Goal: Task Accomplishment & Management: Complete application form

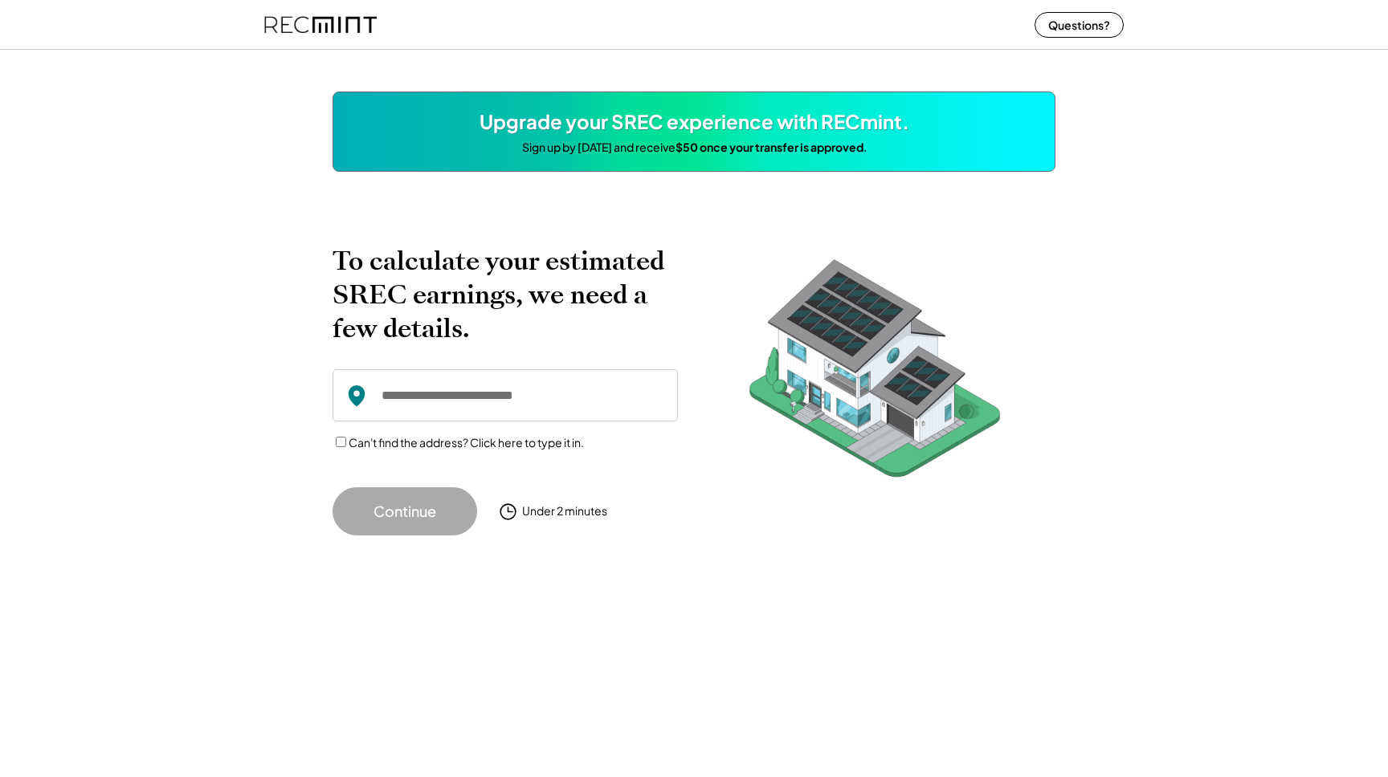
click at [442, 389] on input "input" at bounding box center [504, 395] width 345 height 52
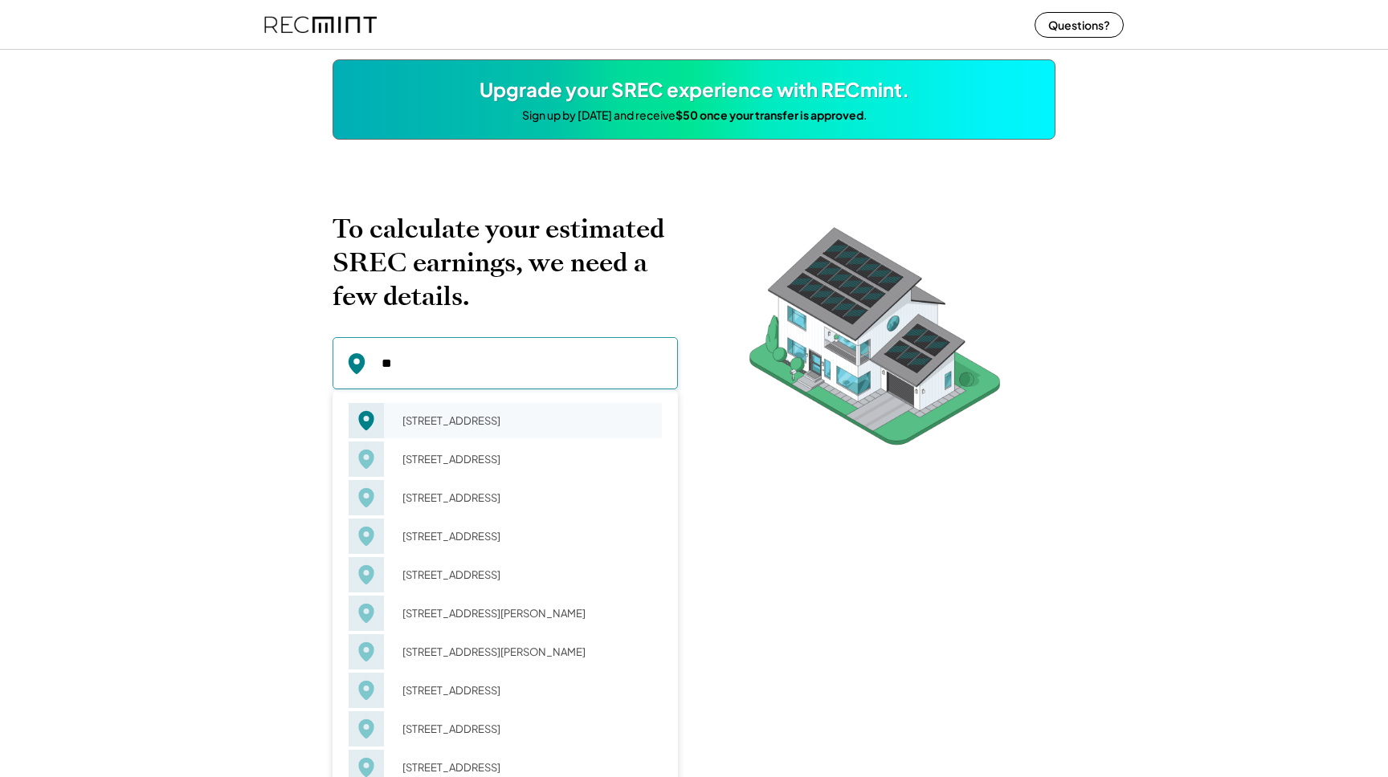
click at [473, 432] on div "[STREET_ADDRESS]" at bounding box center [527, 421] width 270 height 22
type input "**********"
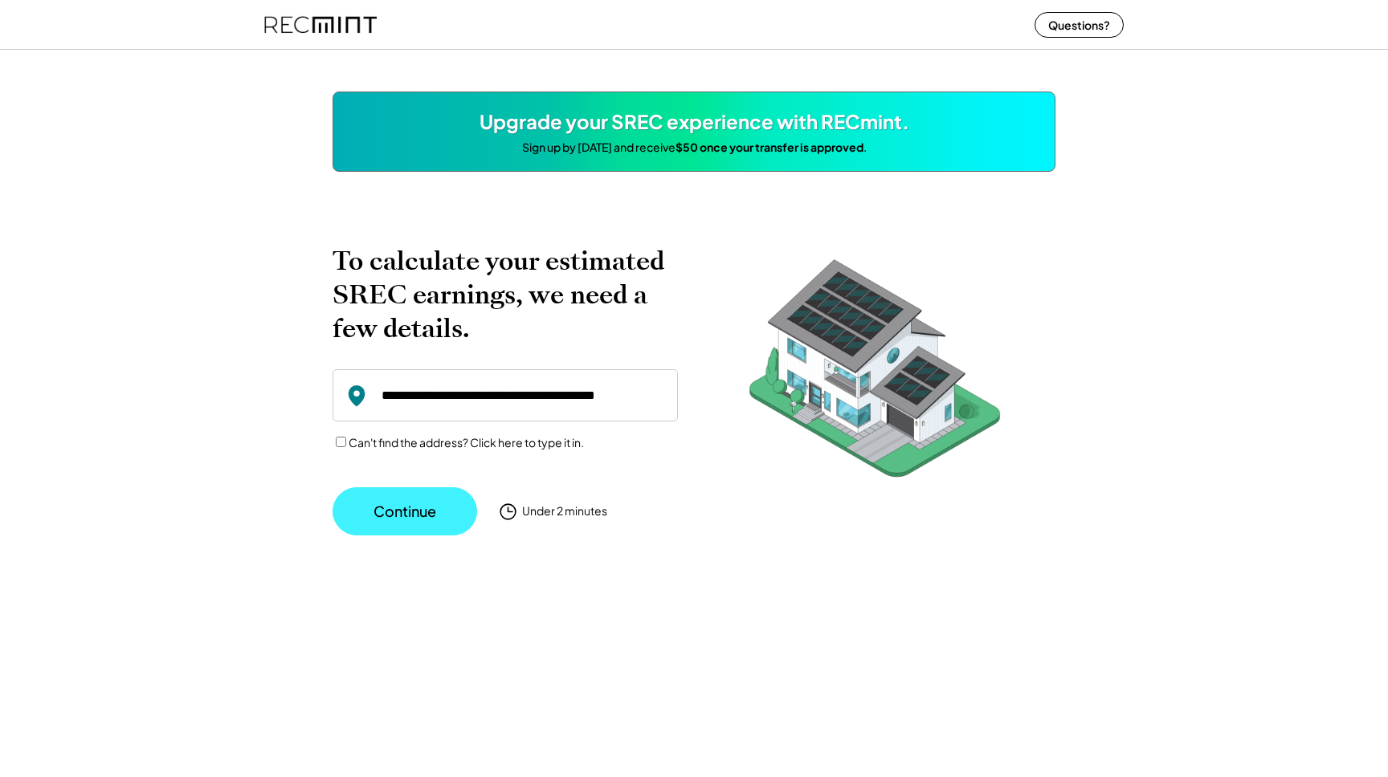
click at [417, 502] on button "Continue" at bounding box center [404, 511] width 145 height 48
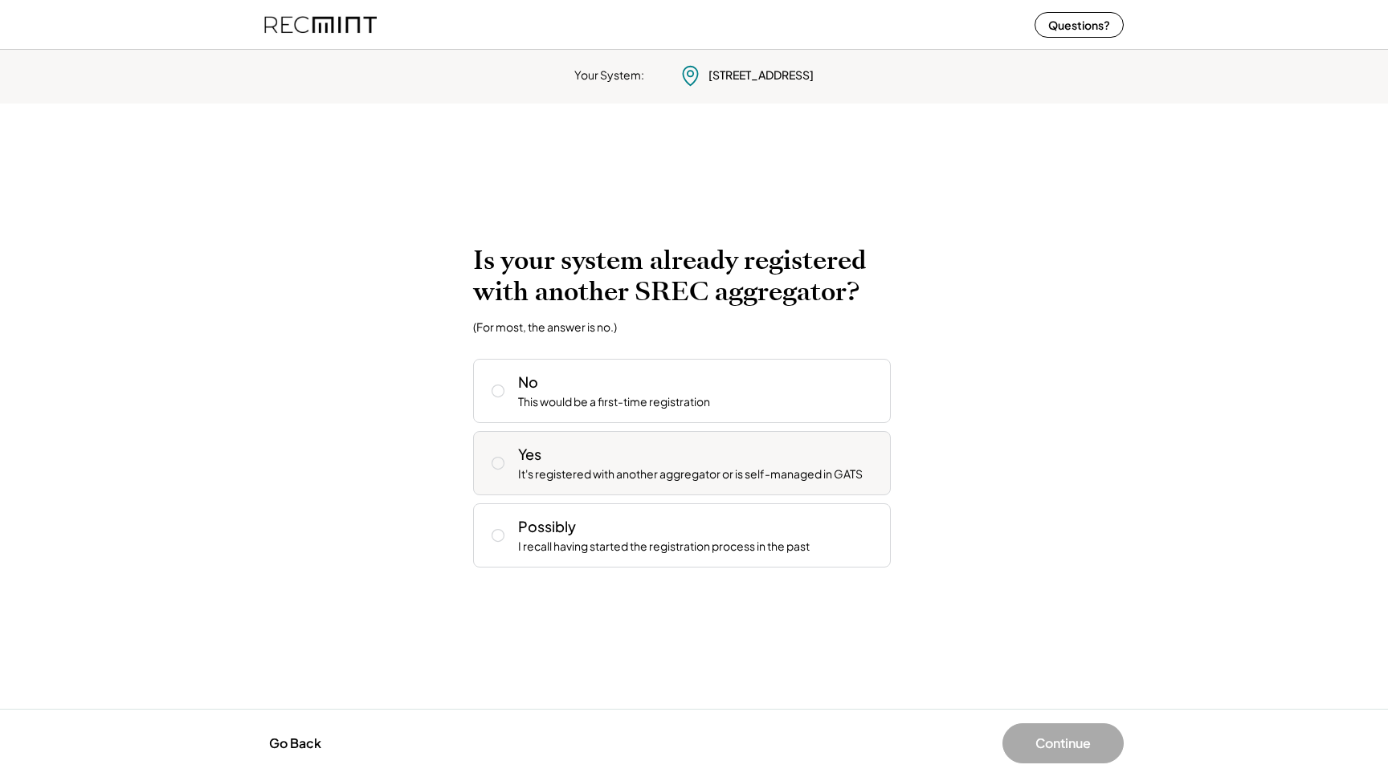
click at [573, 455] on div "Yes It's registered with another aggregator or is self-managed in GATS" at bounding box center [698, 463] width 360 height 39
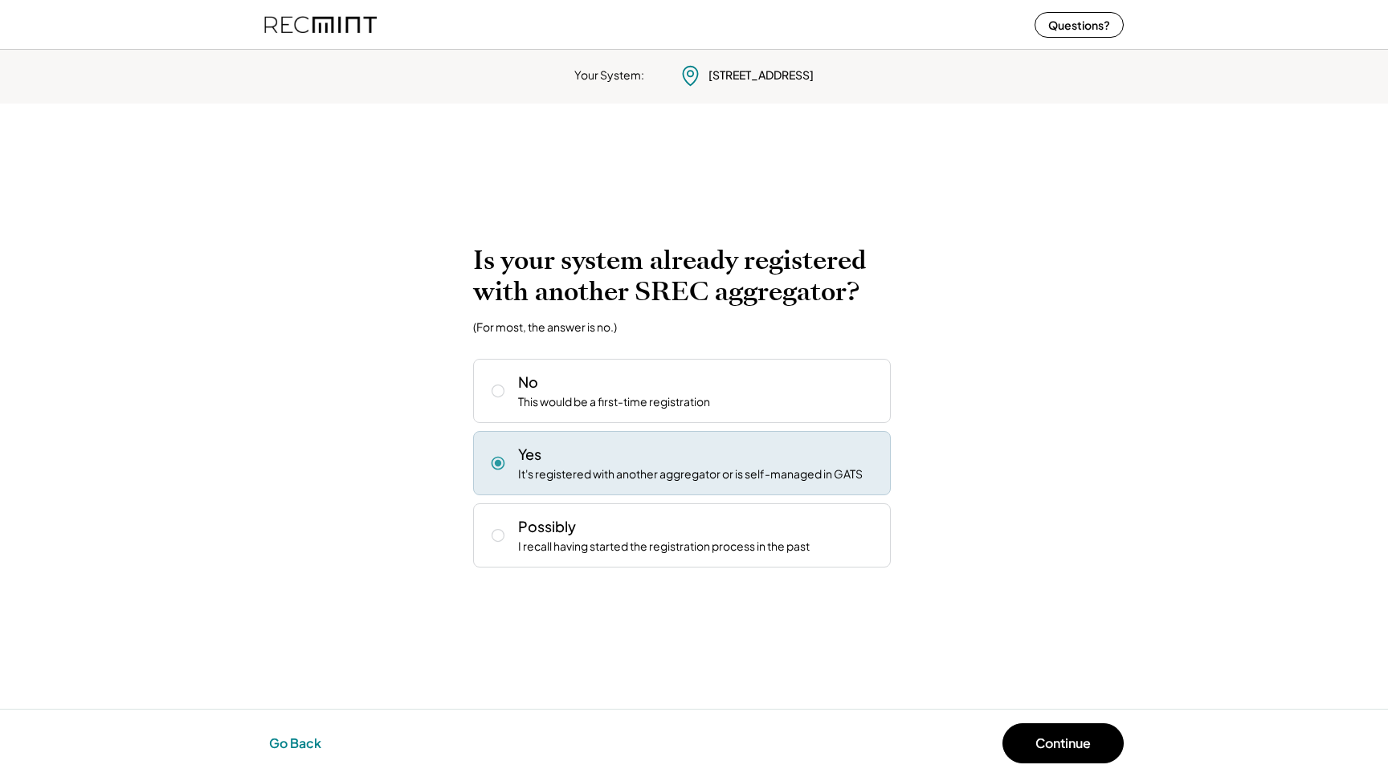
click at [299, 748] on button "Go Back" at bounding box center [295, 743] width 62 height 35
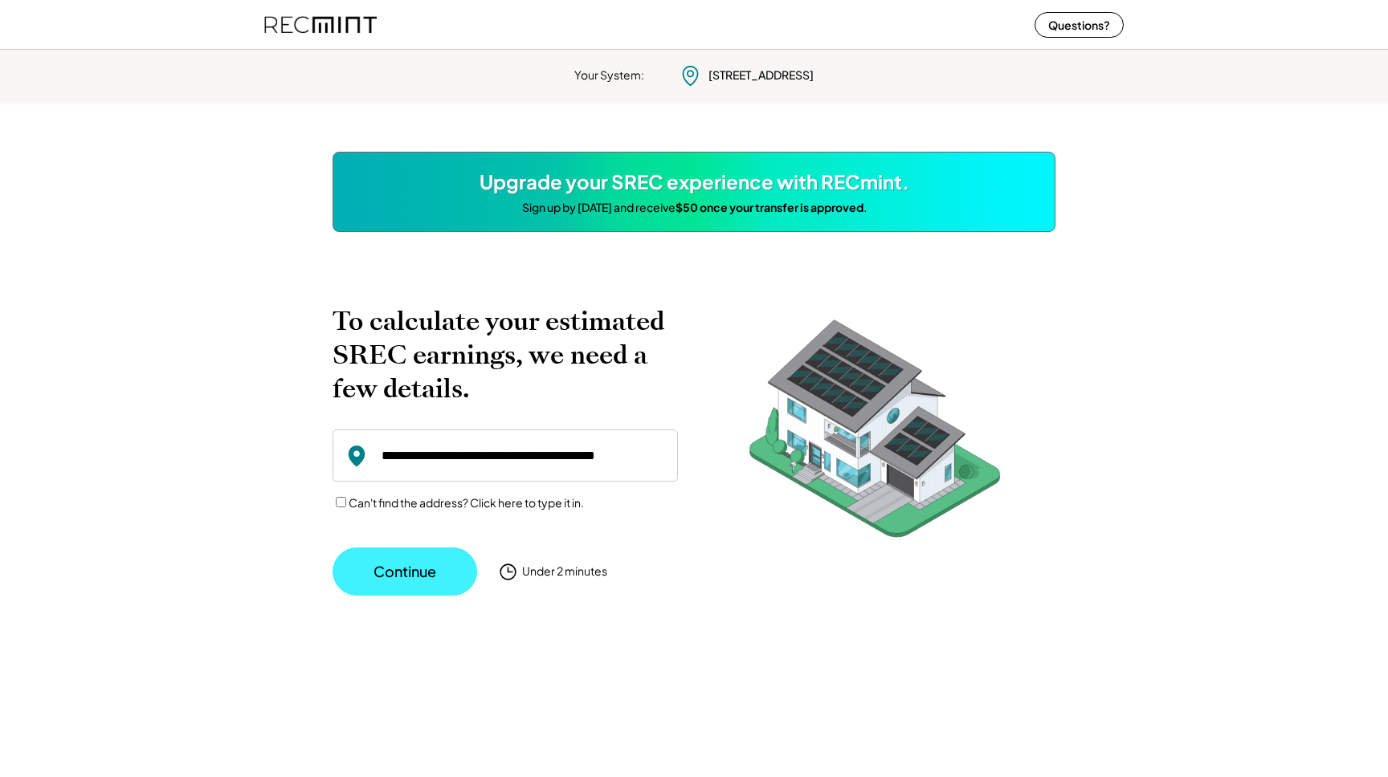
click at [380, 573] on button "Continue" at bounding box center [404, 572] width 145 height 48
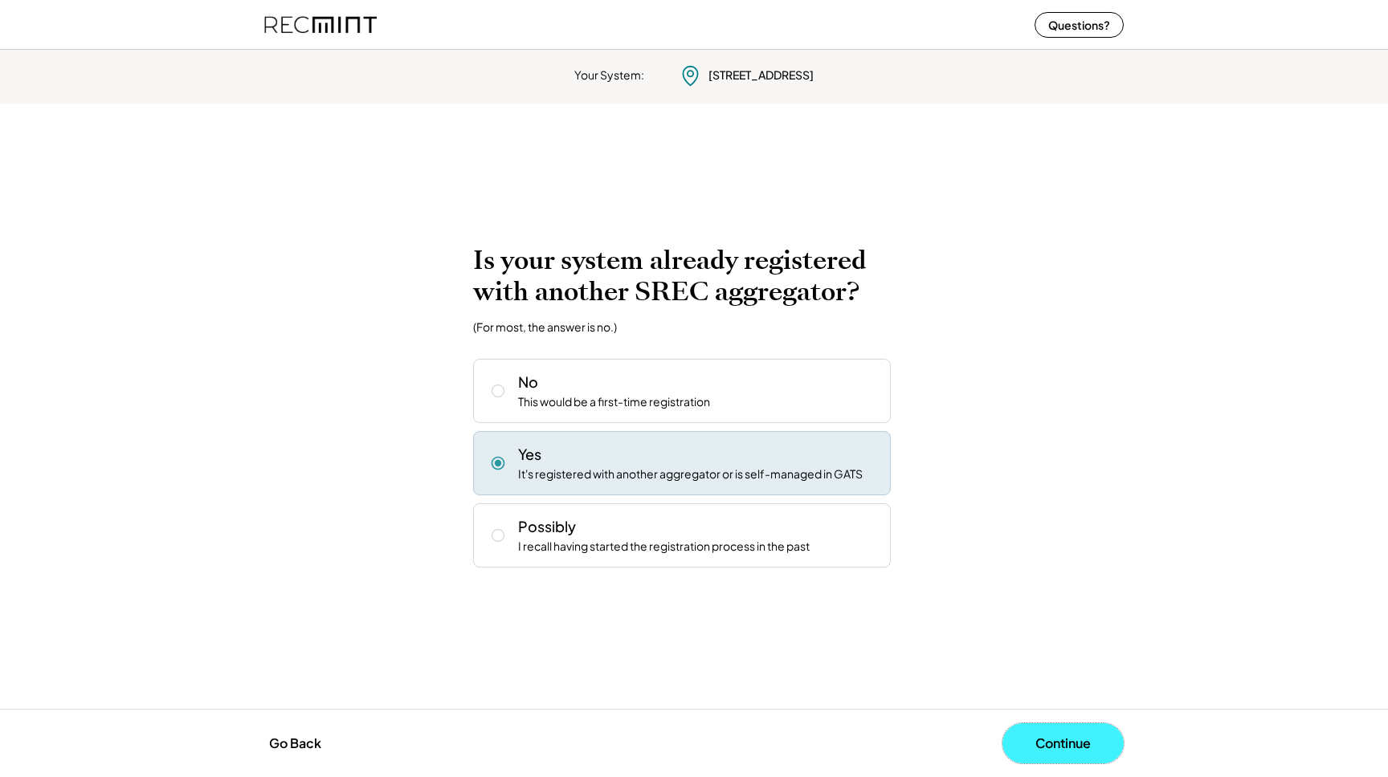
click at [1043, 756] on button "Continue" at bounding box center [1062, 744] width 121 height 40
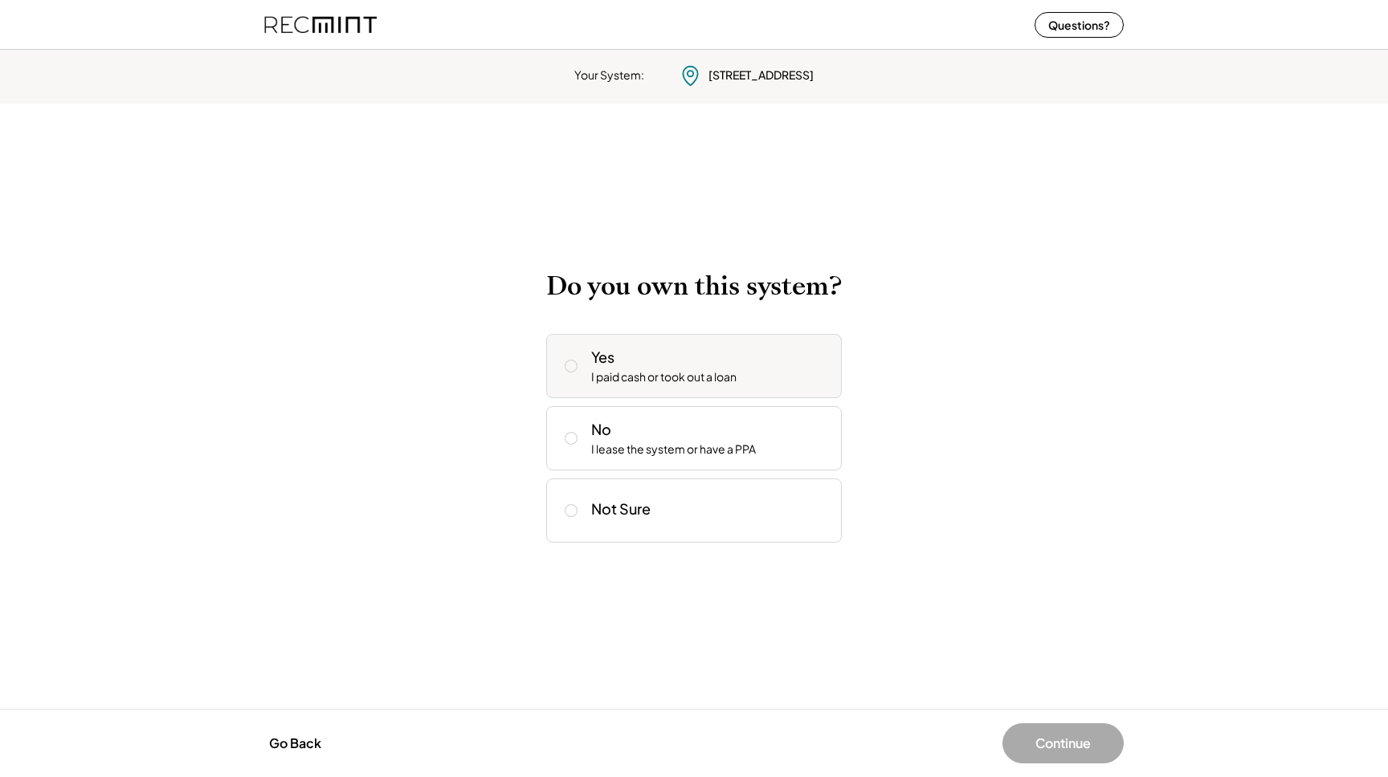
click at [695, 384] on div "I paid cash or took out a loan" at bounding box center [663, 377] width 145 height 16
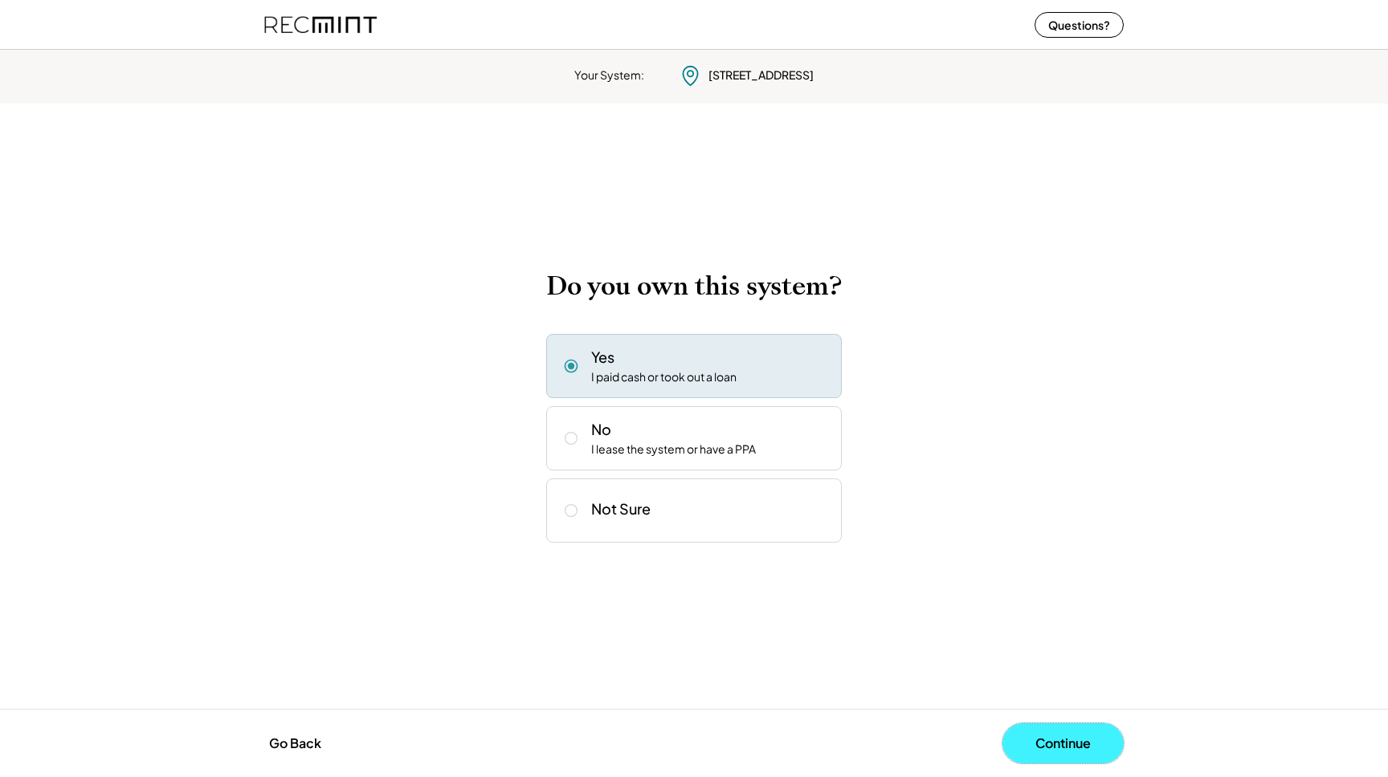
click at [1050, 740] on button "Continue" at bounding box center [1062, 744] width 121 height 40
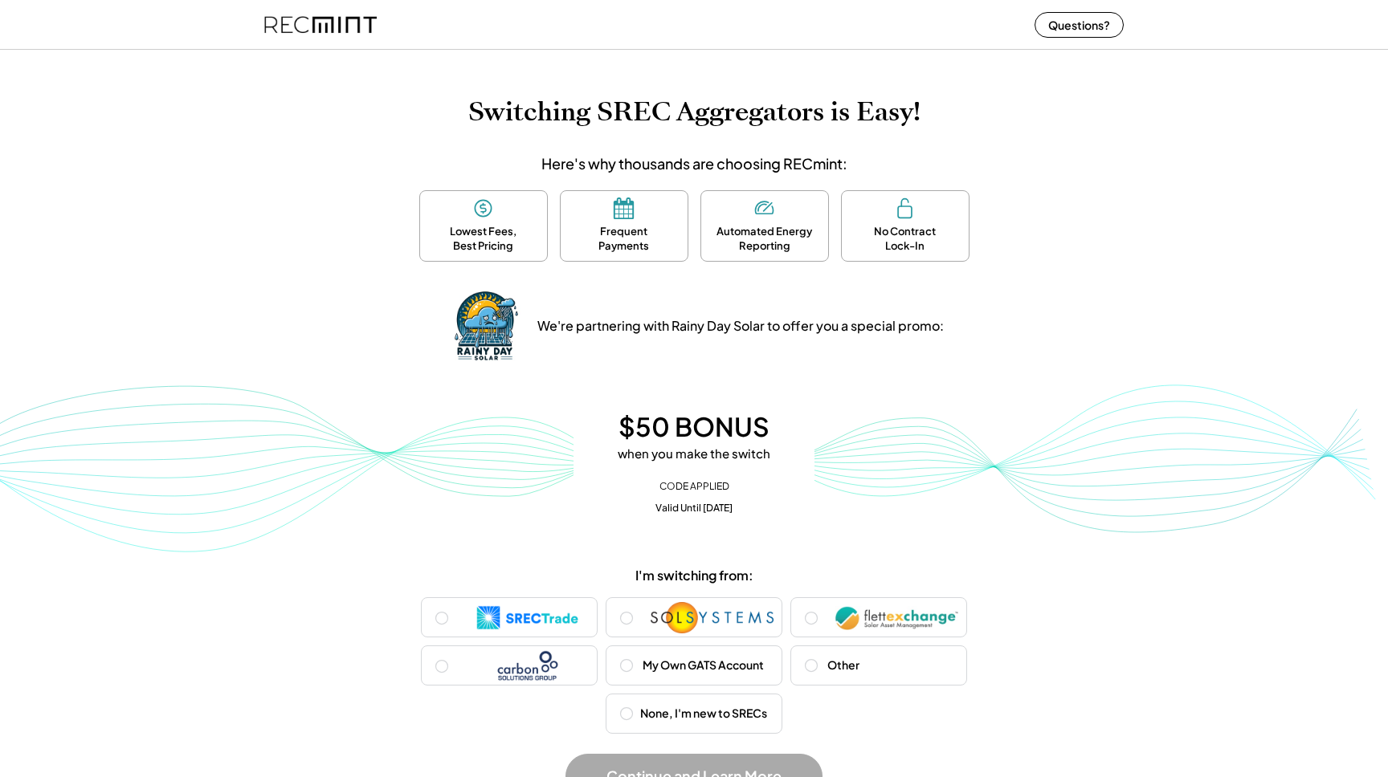
scroll to position [94, 0]
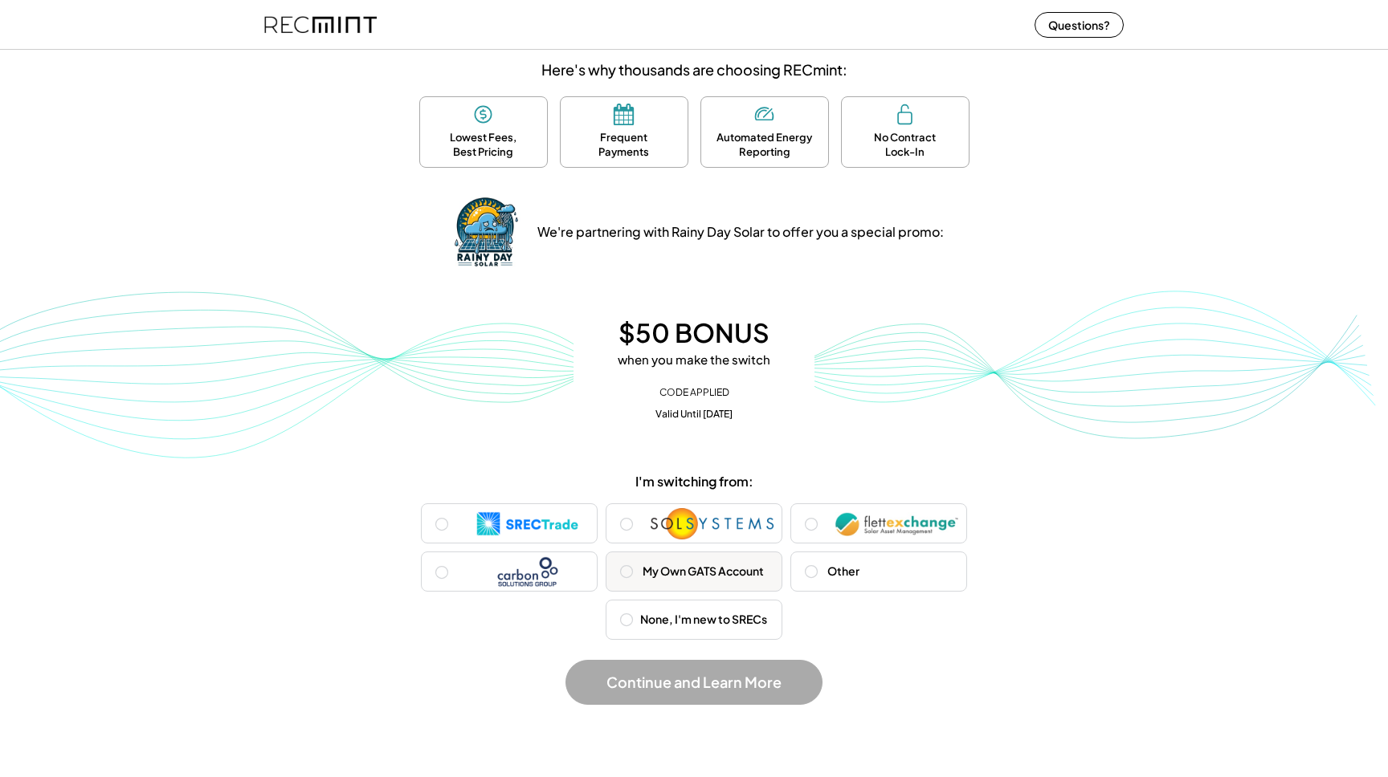
click at [699, 571] on div "My Own GATS Account" at bounding box center [707, 572] width 131 height 16
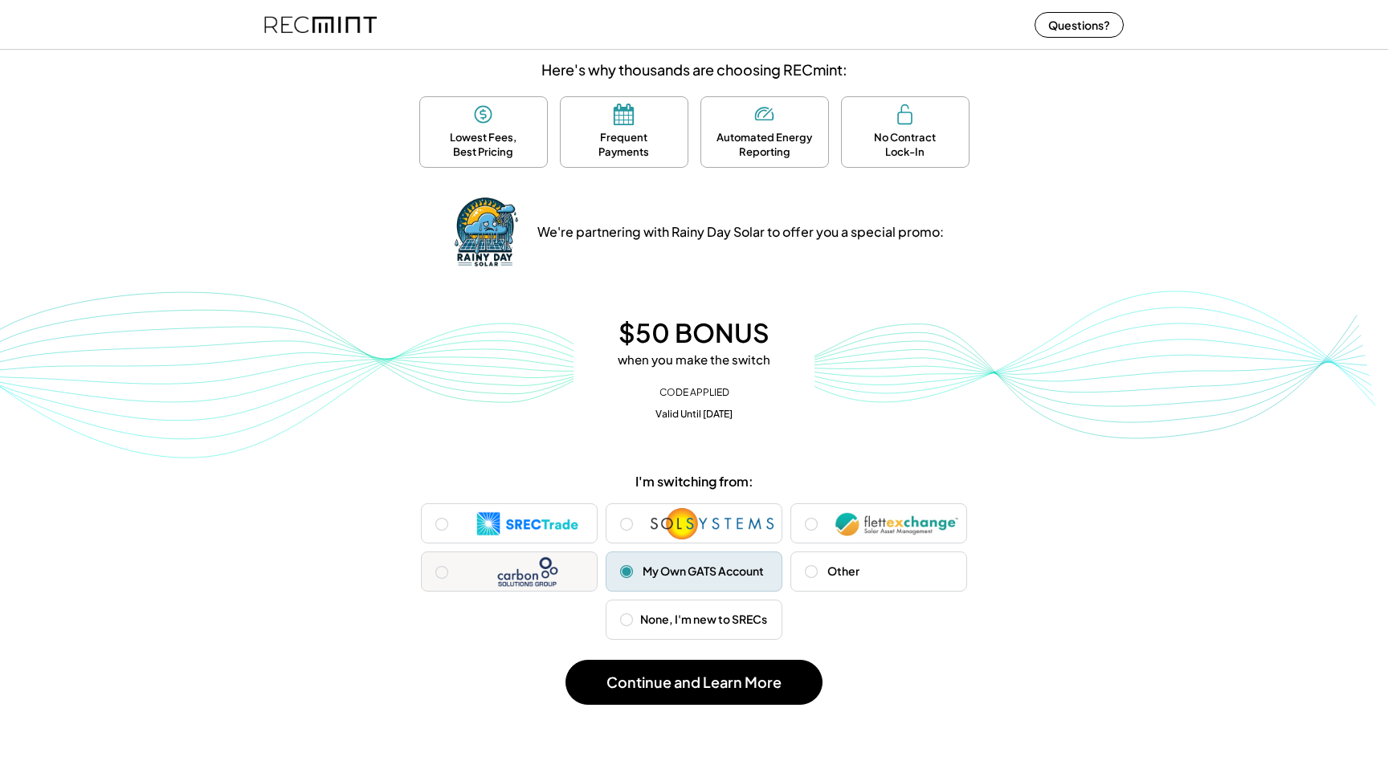
click at [531, 573] on img at bounding box center [527, 573] width 123 height 32
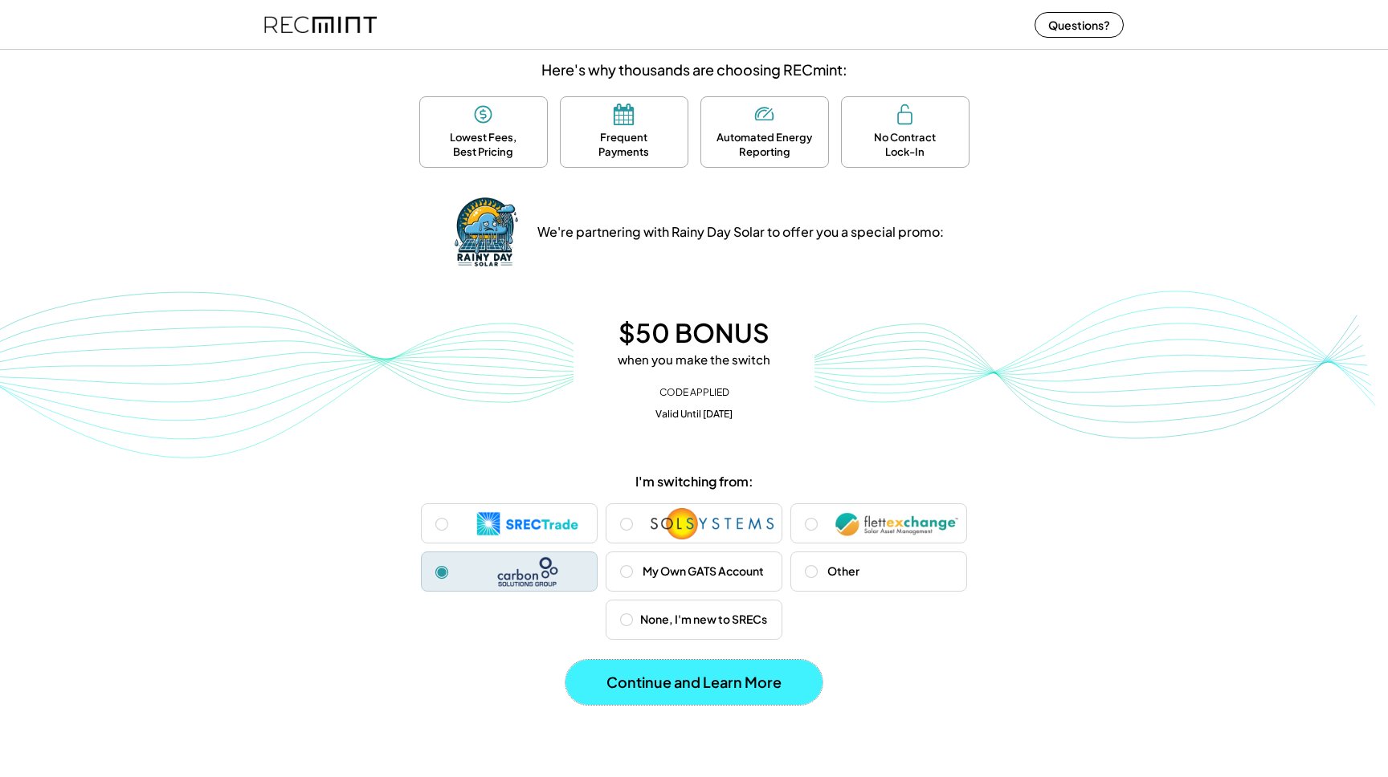
click at [724, 689] on button "Continue and Learn More" at bounding box center [693, 682] width 257 height 45
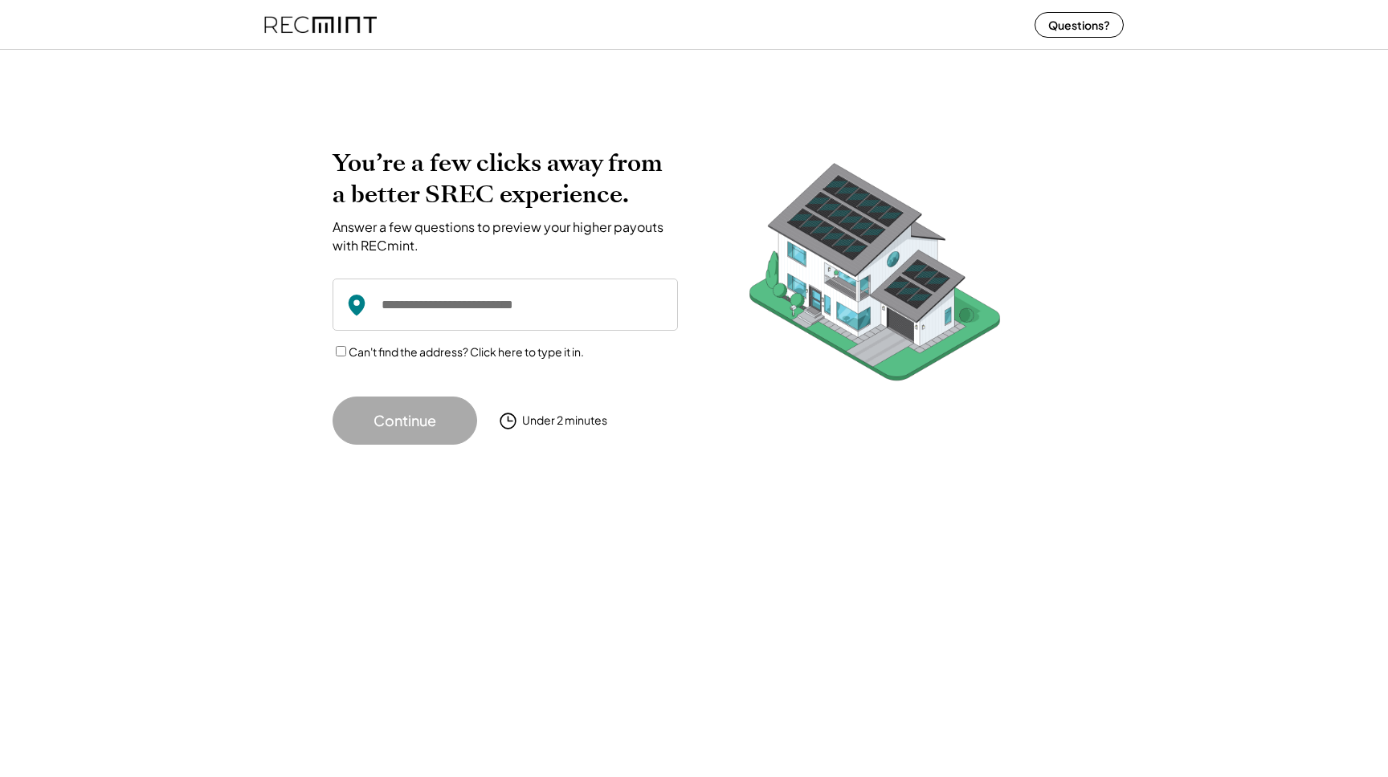
scroll to position [0, 0]
click at [482, 314] on input "input" at bounding box center [504, 305] width 345 height 52
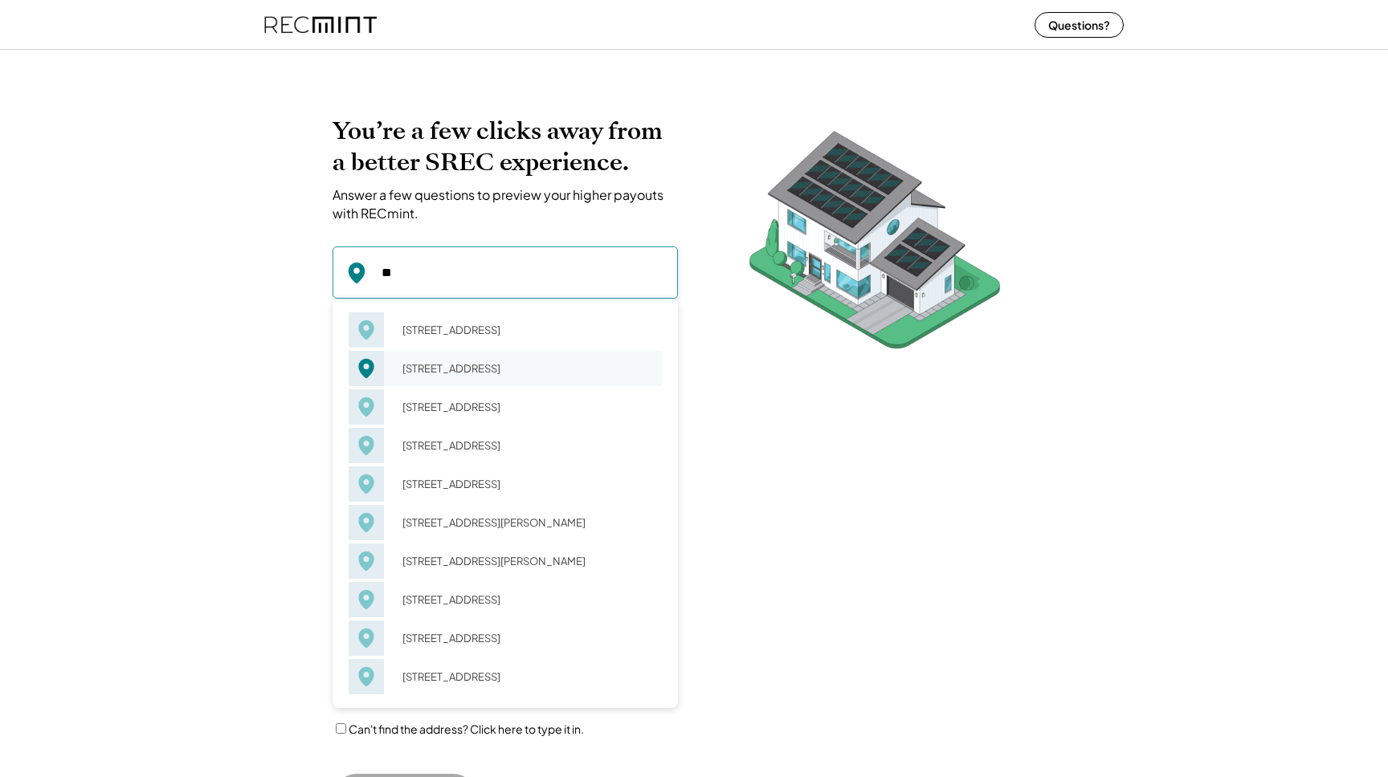
click at [483, 374] on div "[STREET_ADDRESS]" at bounding box center [527, 368] width 270 height 22
type input "**********"
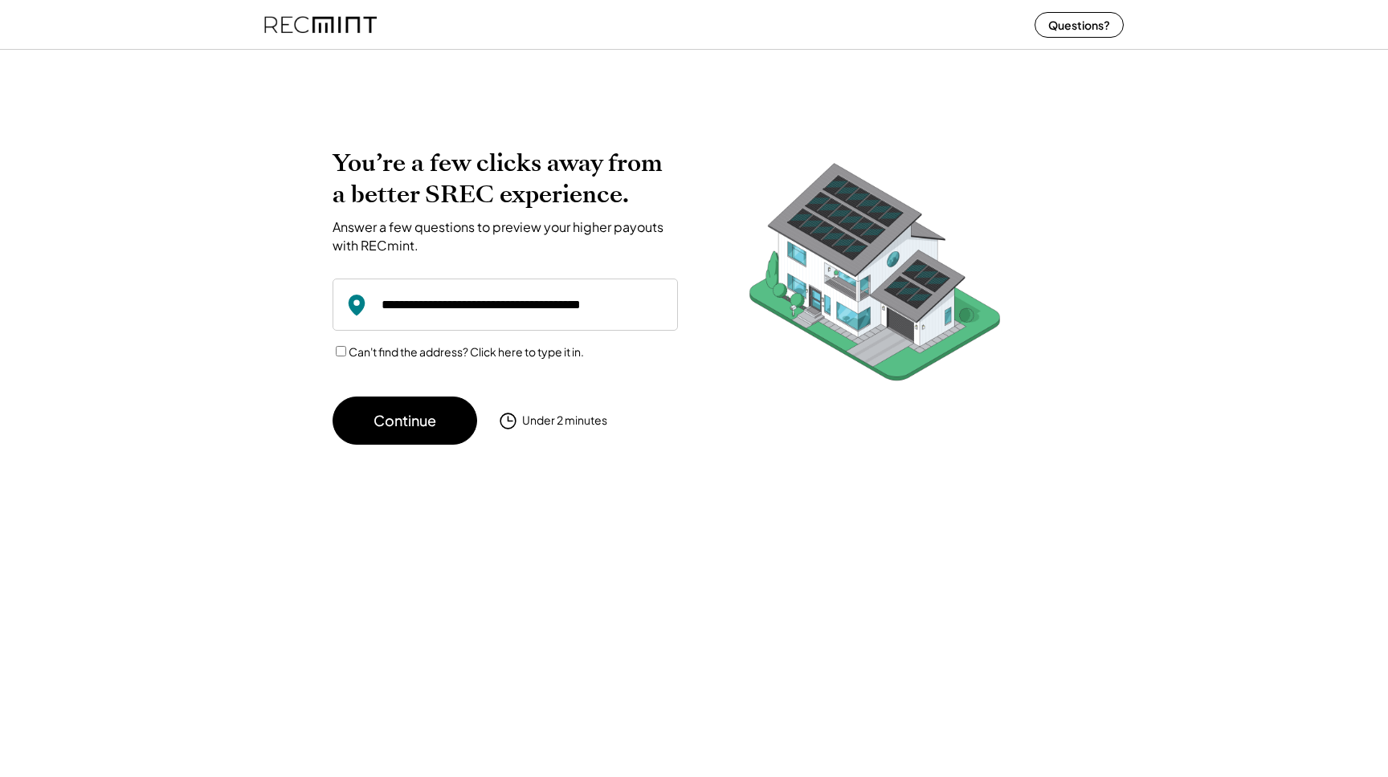
click at [402, 393] on div "You’re a few clicks away from a better SREC experience. Answer a few questions …" at bounding box center [504, 296] width 345 height 297
click at [403, 416] on button "Continue" at bounding box center [404, 421] width 145 height 48
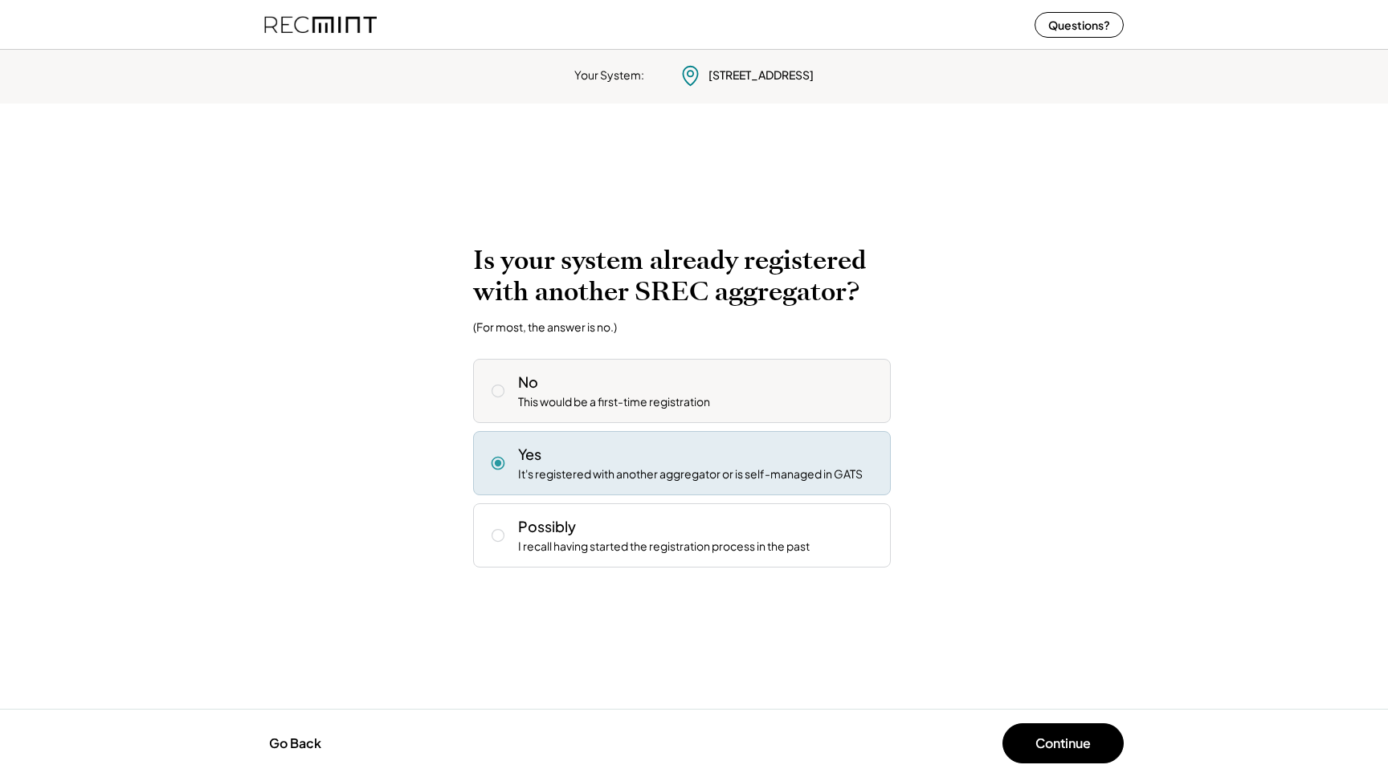
click at [563, 406] on div "This would be a first-time registration" at bounding box center [614, 402] width 192 height 16
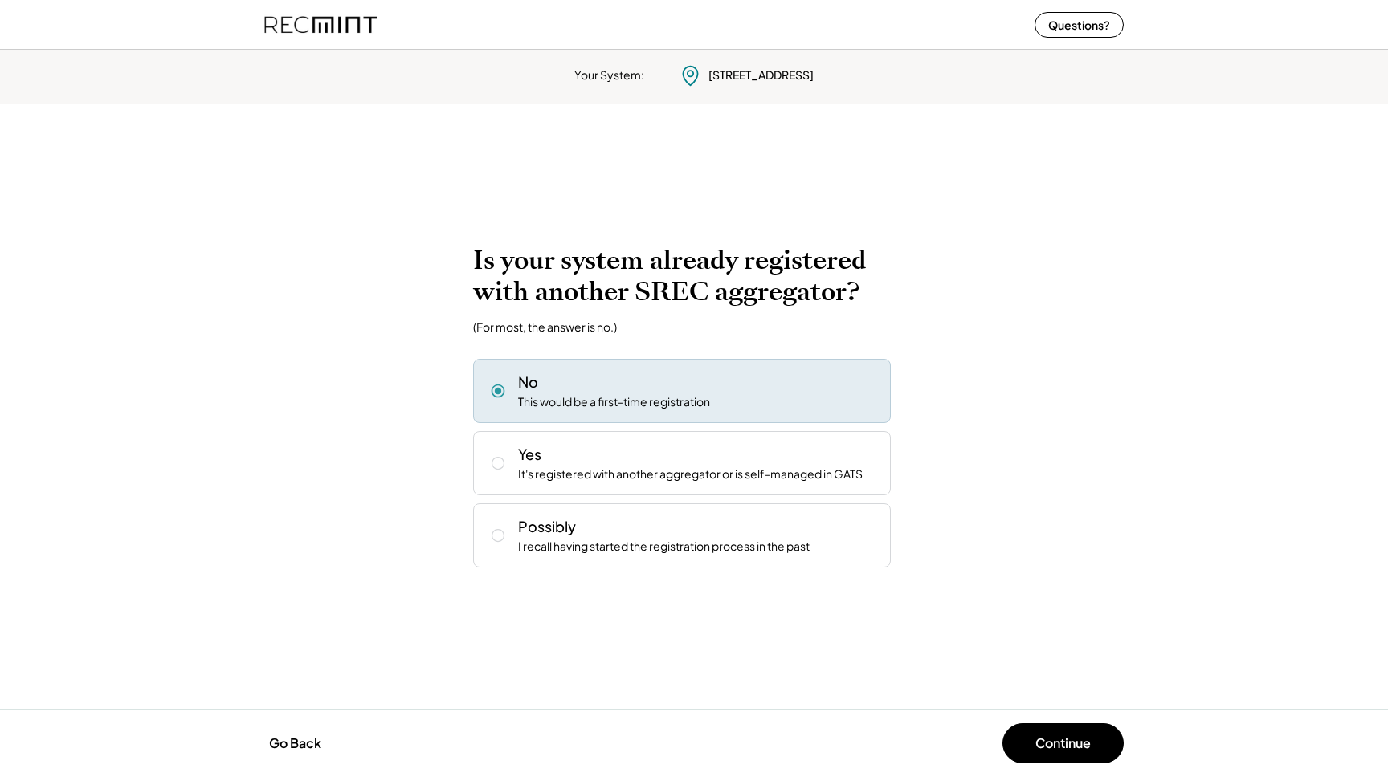
click at [563, 406] on div "This would be a first-time registration" at bounding box center [614, 402] width 192 height 16
click at [1074, 752] on button "Continue" at bounding box center [1062, 744] width 121 height 40
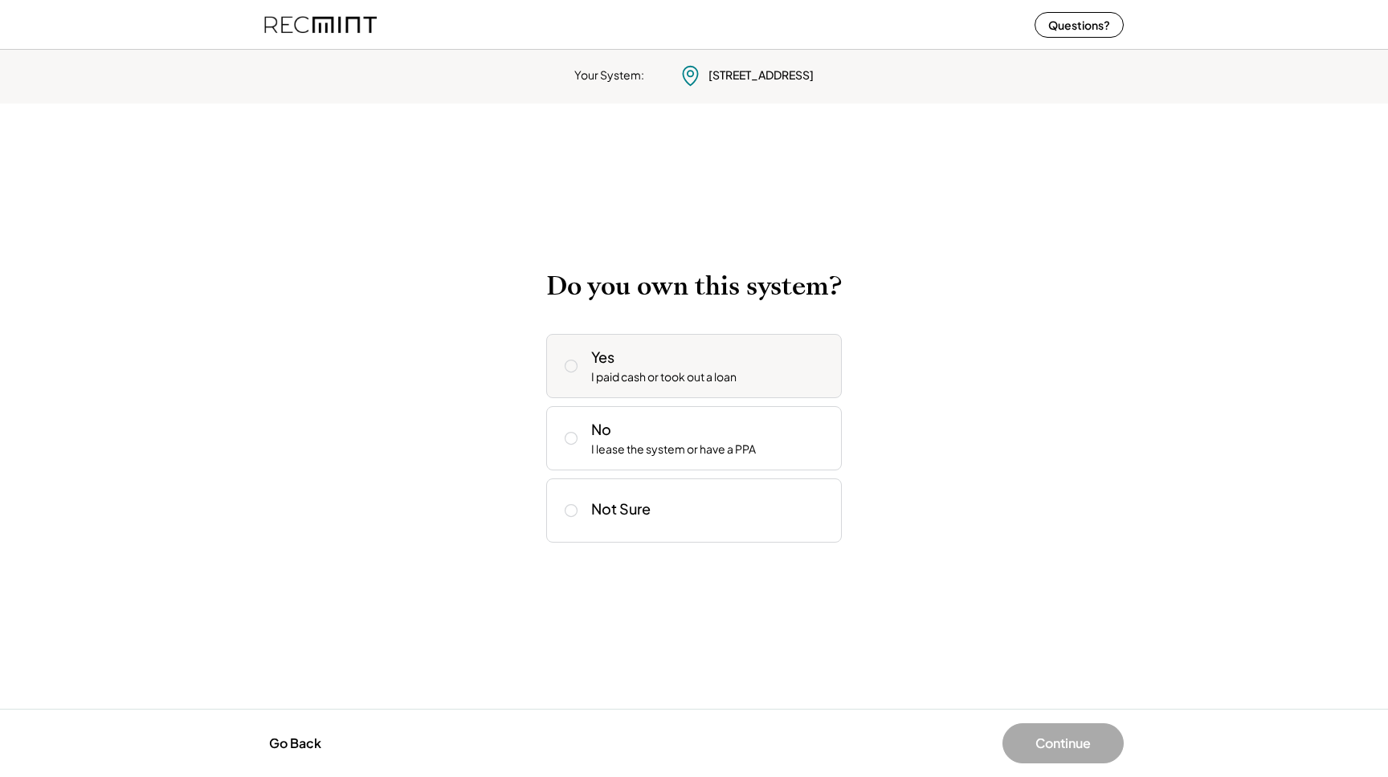
click at [662, 397] on div "Yes I paid cash or took out a loan" at bounding box center [694, 366] width 296 height 64
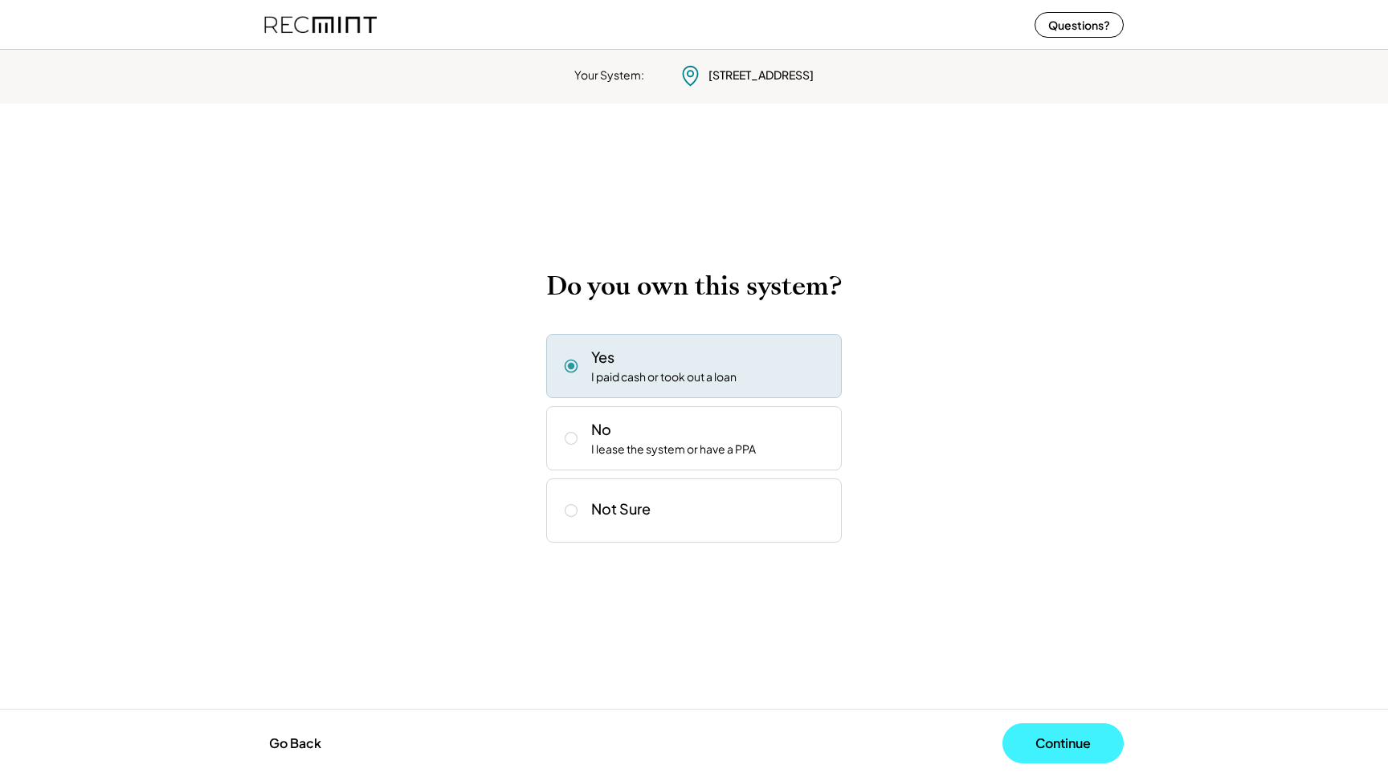
click at [1056, 736] on button "Continue" at bounding box center [1062, 744] width 121 height 40
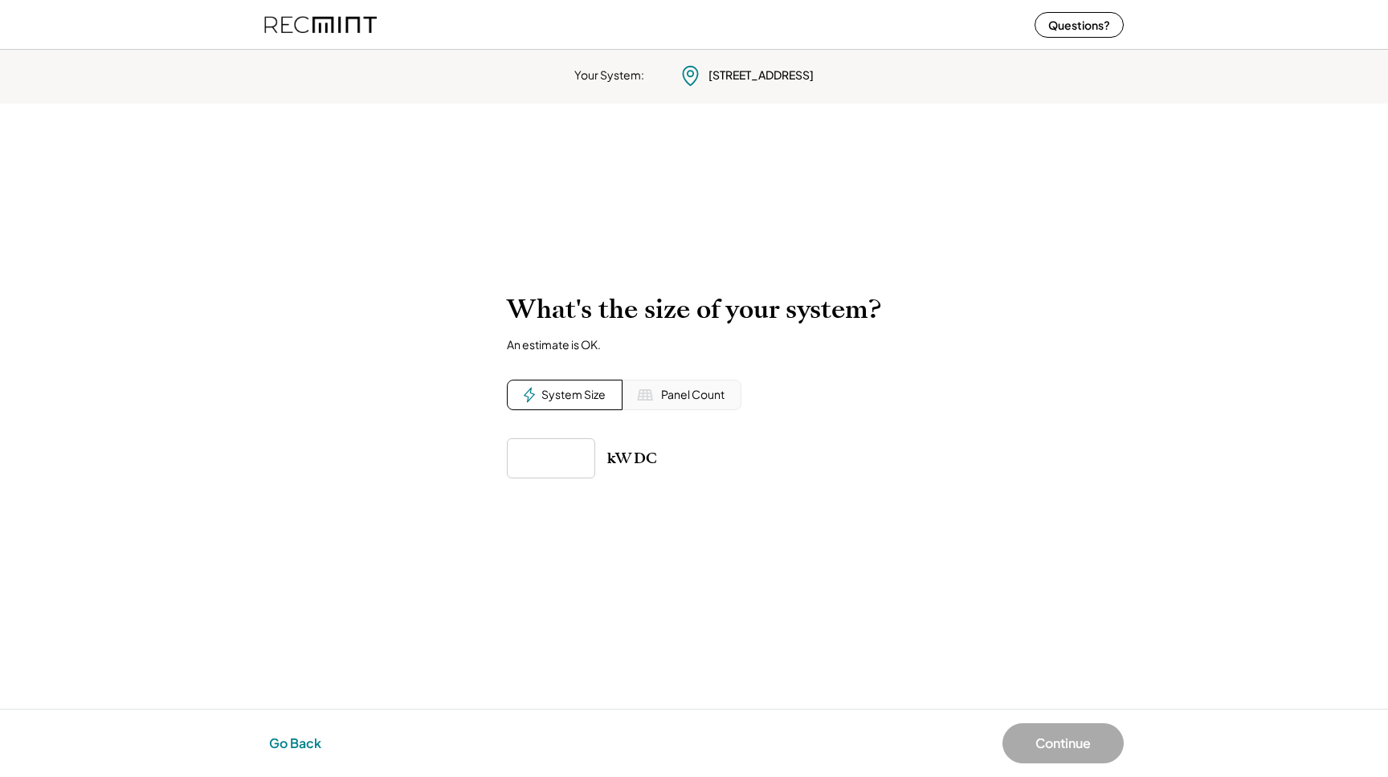
click at [283, 740] on button "Go Back" at bounding box center [295, 743] width 62 height 35
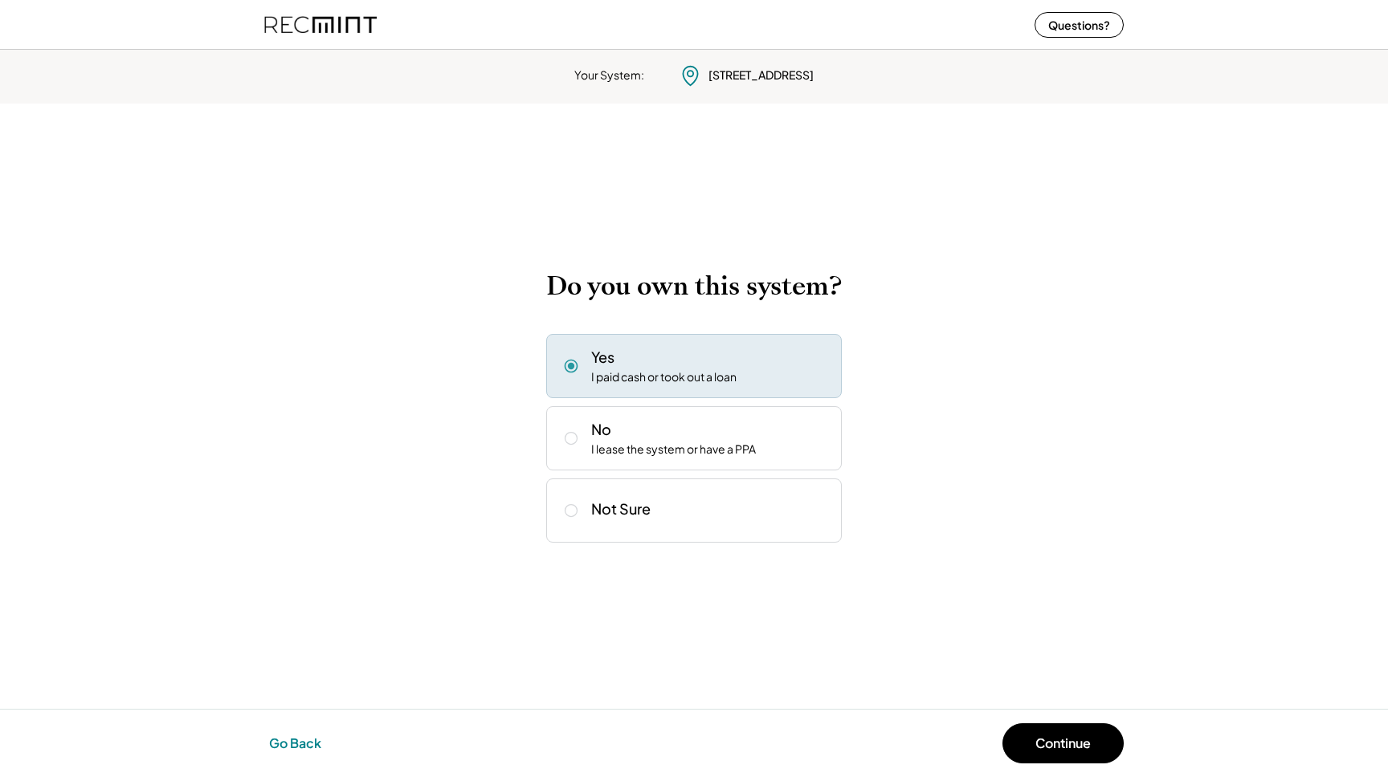
click at [283, 740] on button "Go Back" at bounding box center [295, 743] width 62 height 35
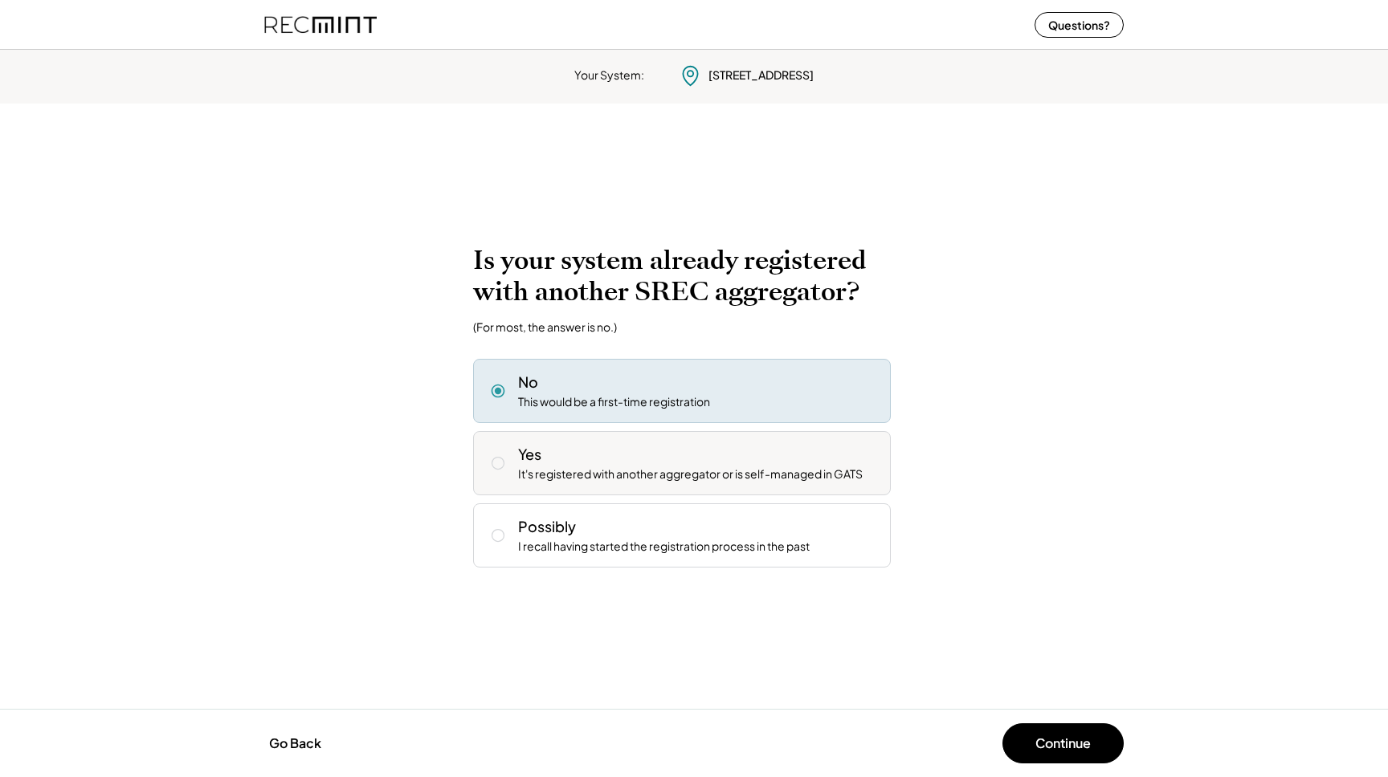
click at [577, 469] on div "It's registered with another aggregator or is self-managed in GATS" at bounding box center [690, 475] width 345 height 16
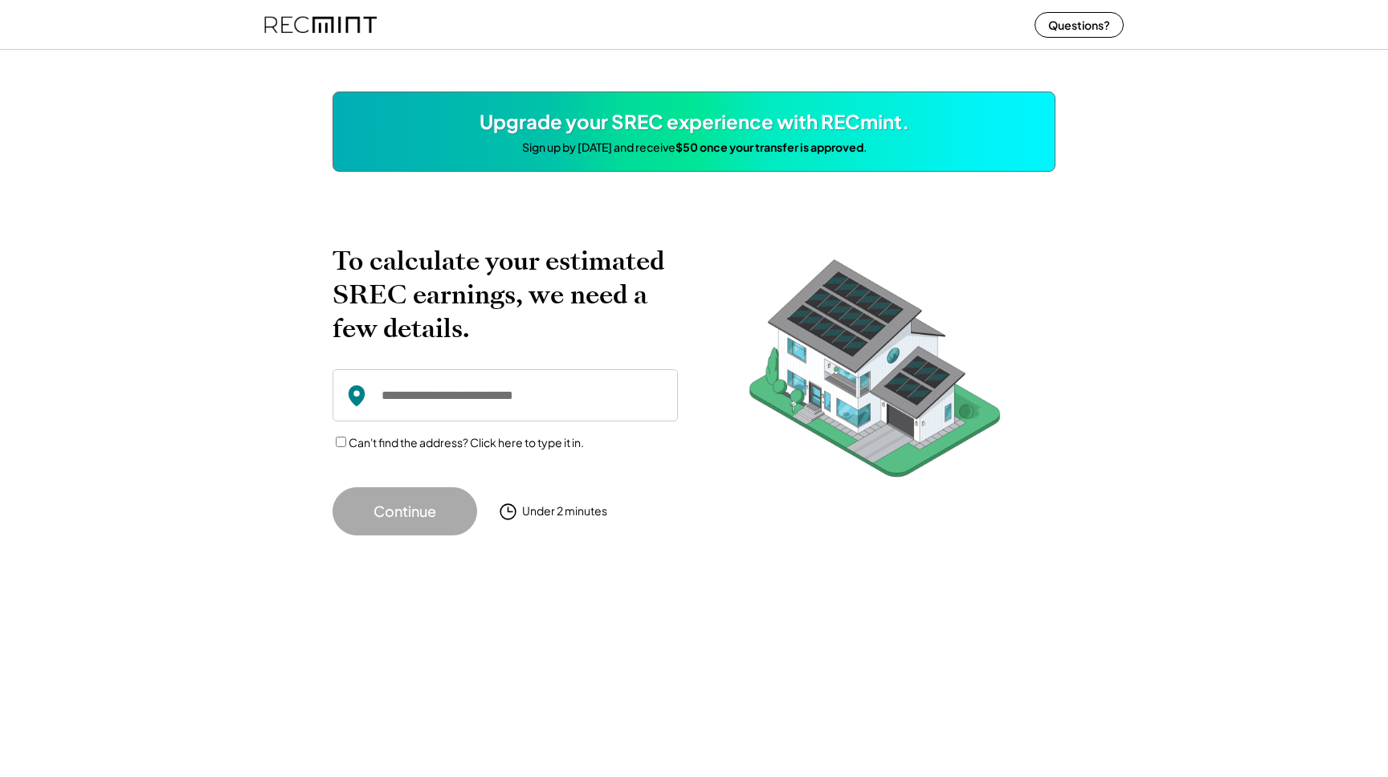
click at [469, 414] on input "input" at bounding box center [504, 395] width 345 height 52
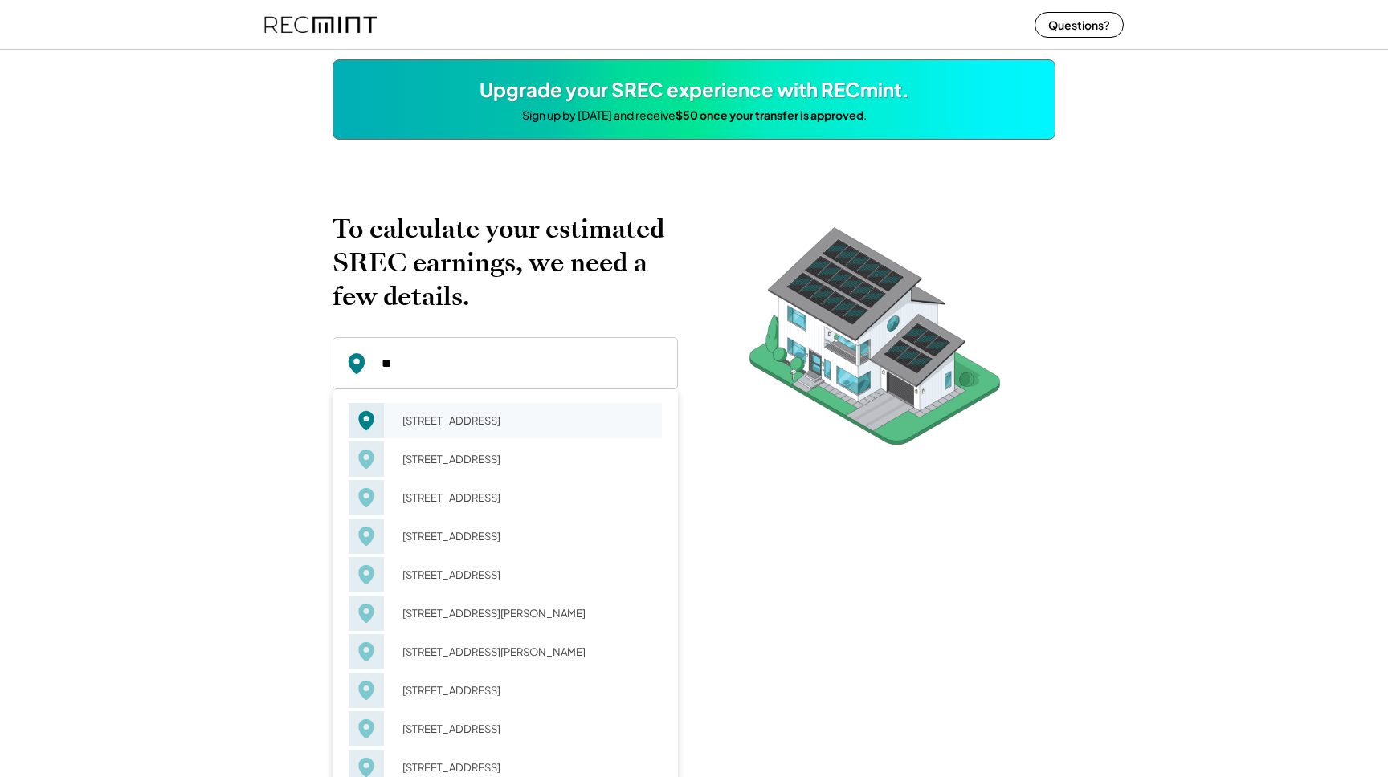
click at [470, 432] on div "[STREET_ADDRESS]" at bounding box center [527, 421] width 270 height 22
type input "**********"
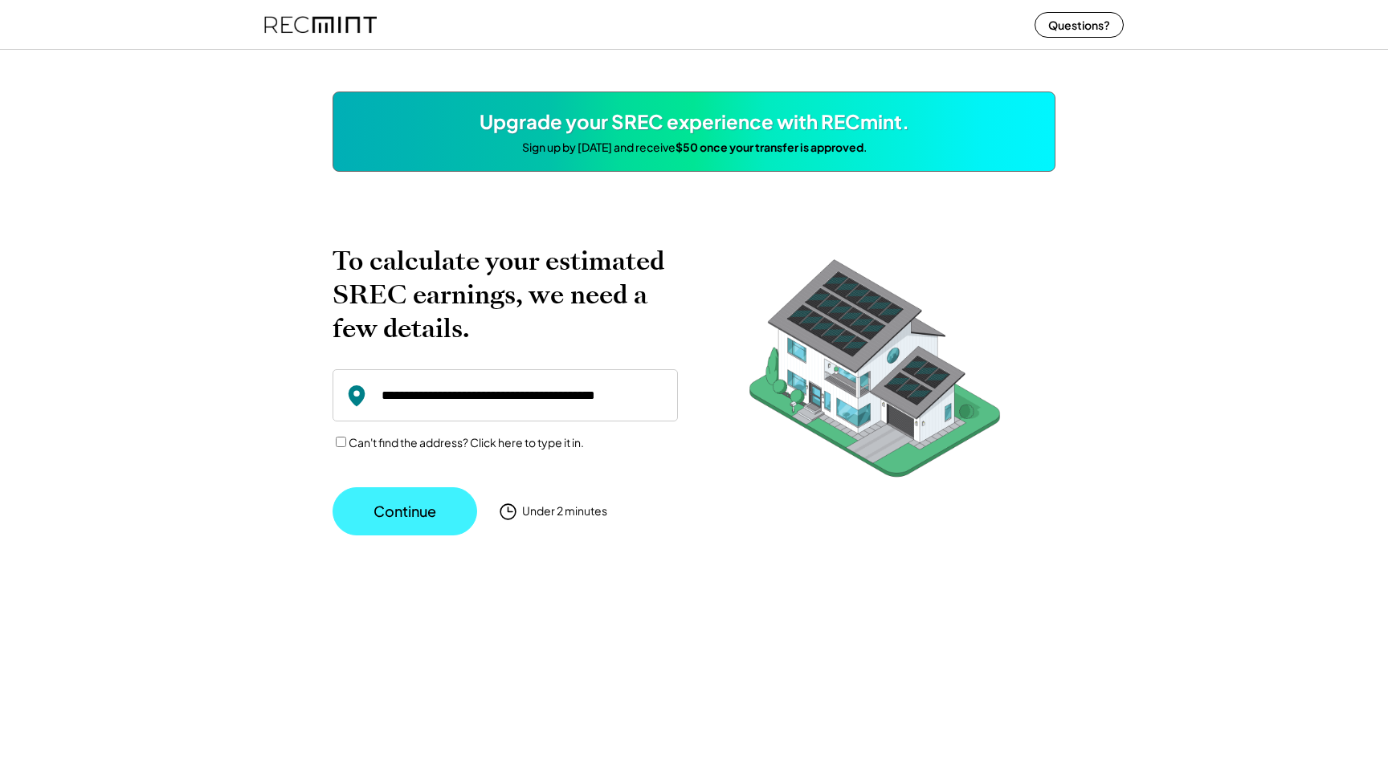
click at [391, 521] on button "Continue" at bounding box center [404, 511] width 145 height 48
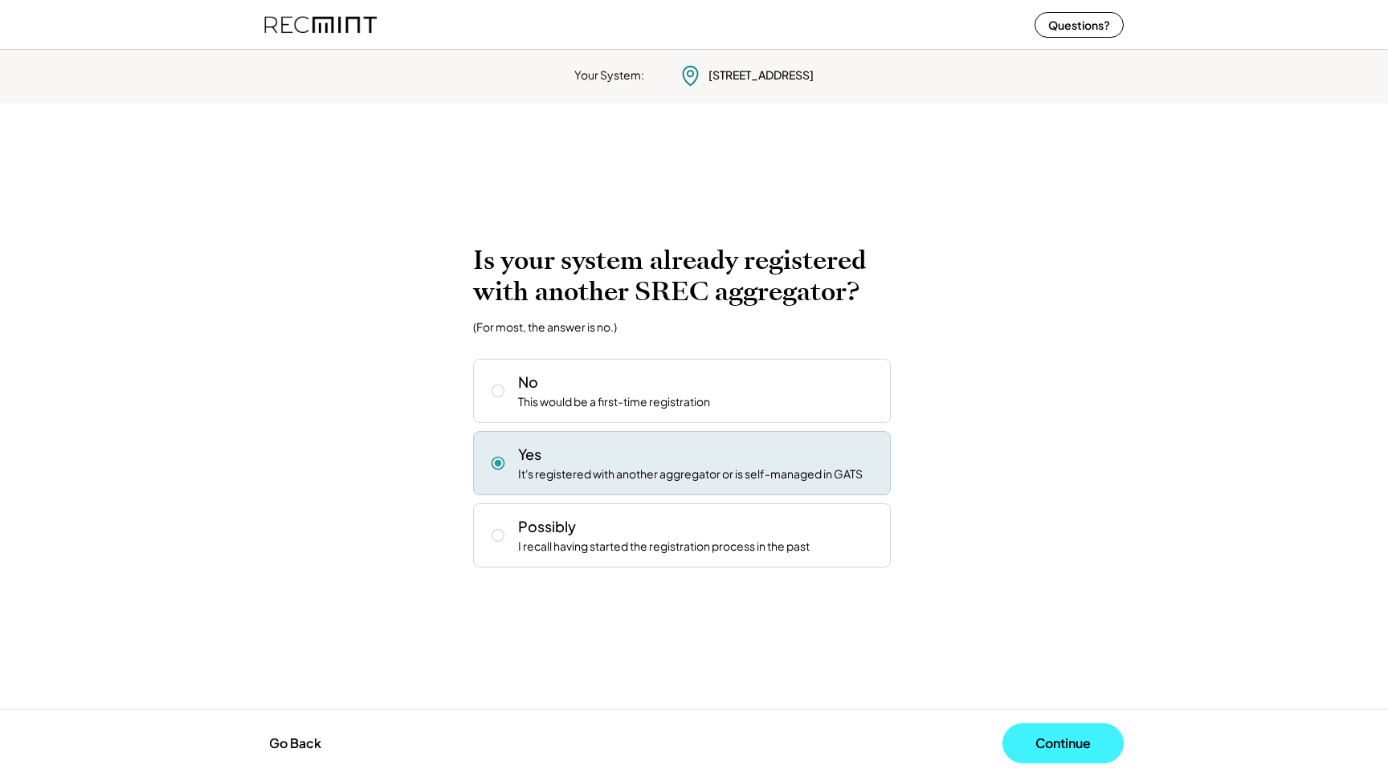
click at [1038, 732] on button "Continue" at bounding box center [1062, 744] width 121 height 40
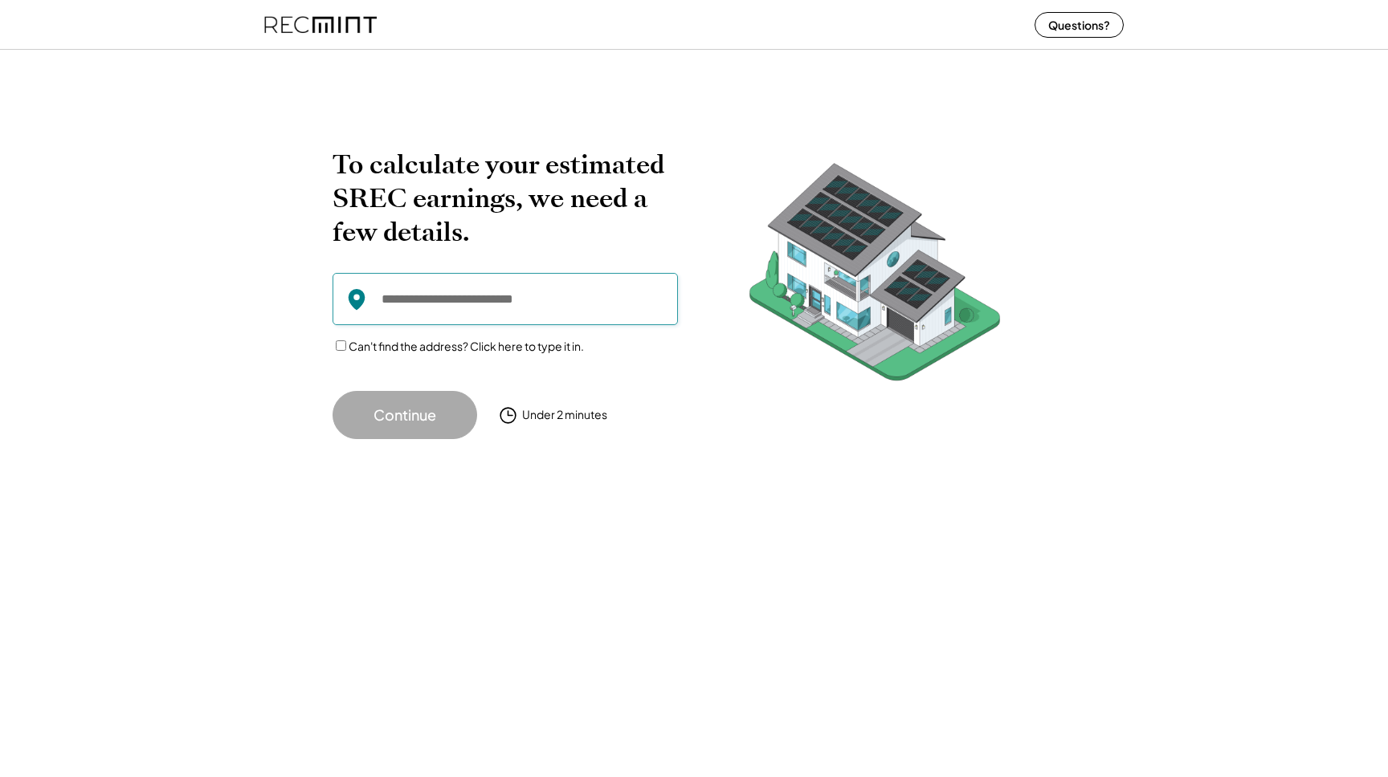
click at [442, 308] on input "input" at bounding box center [504, 299] width 345 height 52
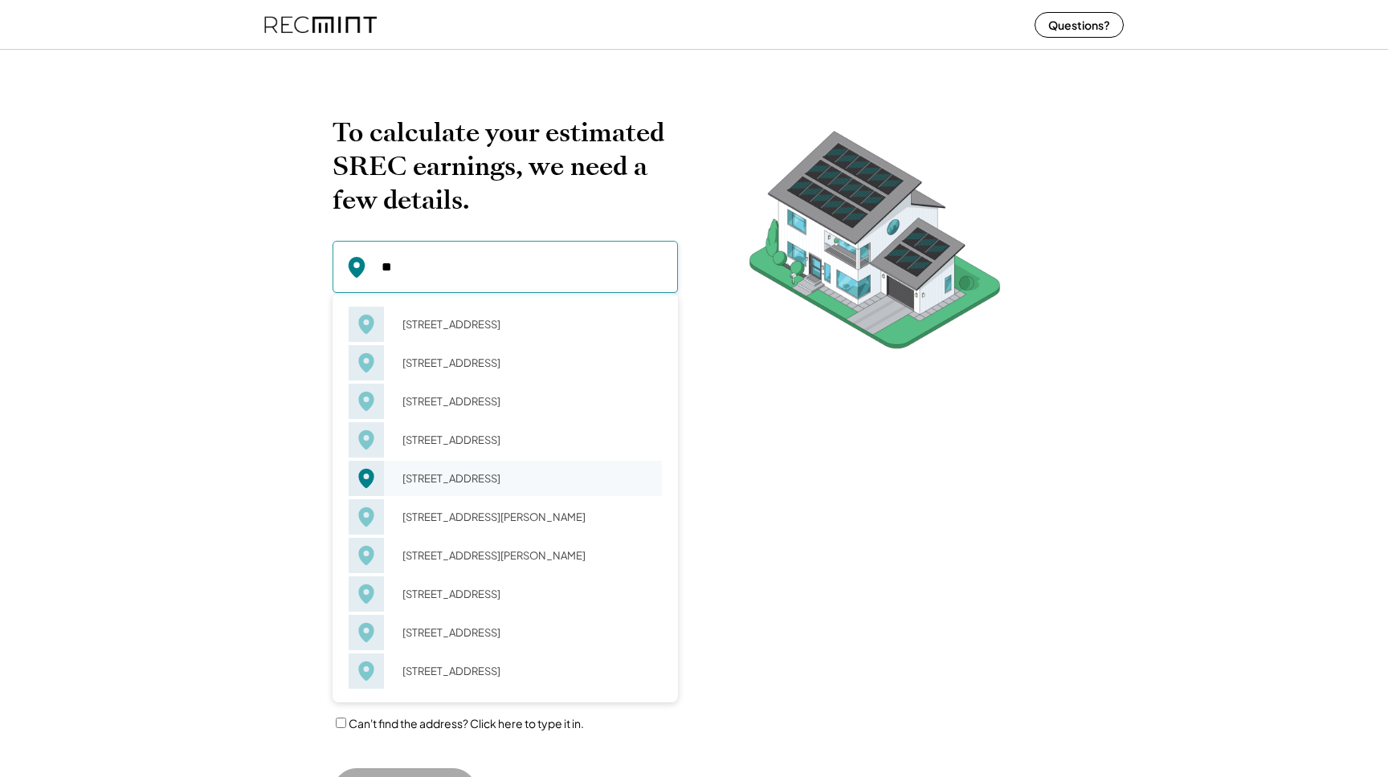
click at [455, 488] on div "[STREET_ADDRESS]" at bounding box center [527, 478] width 270 height 22
type input "**********"
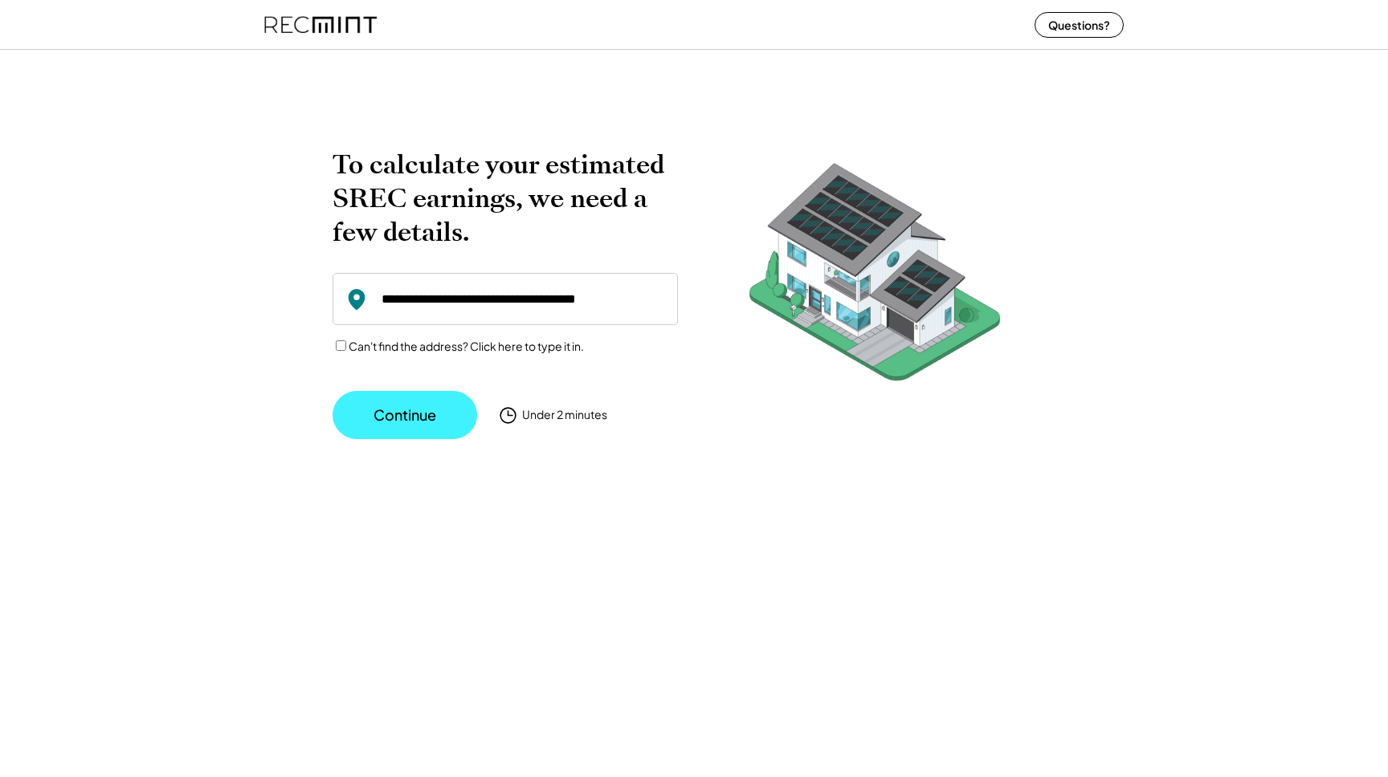
click at [441, 435] on button "Continue" at bounding box center [404, 415] width 145 height 48
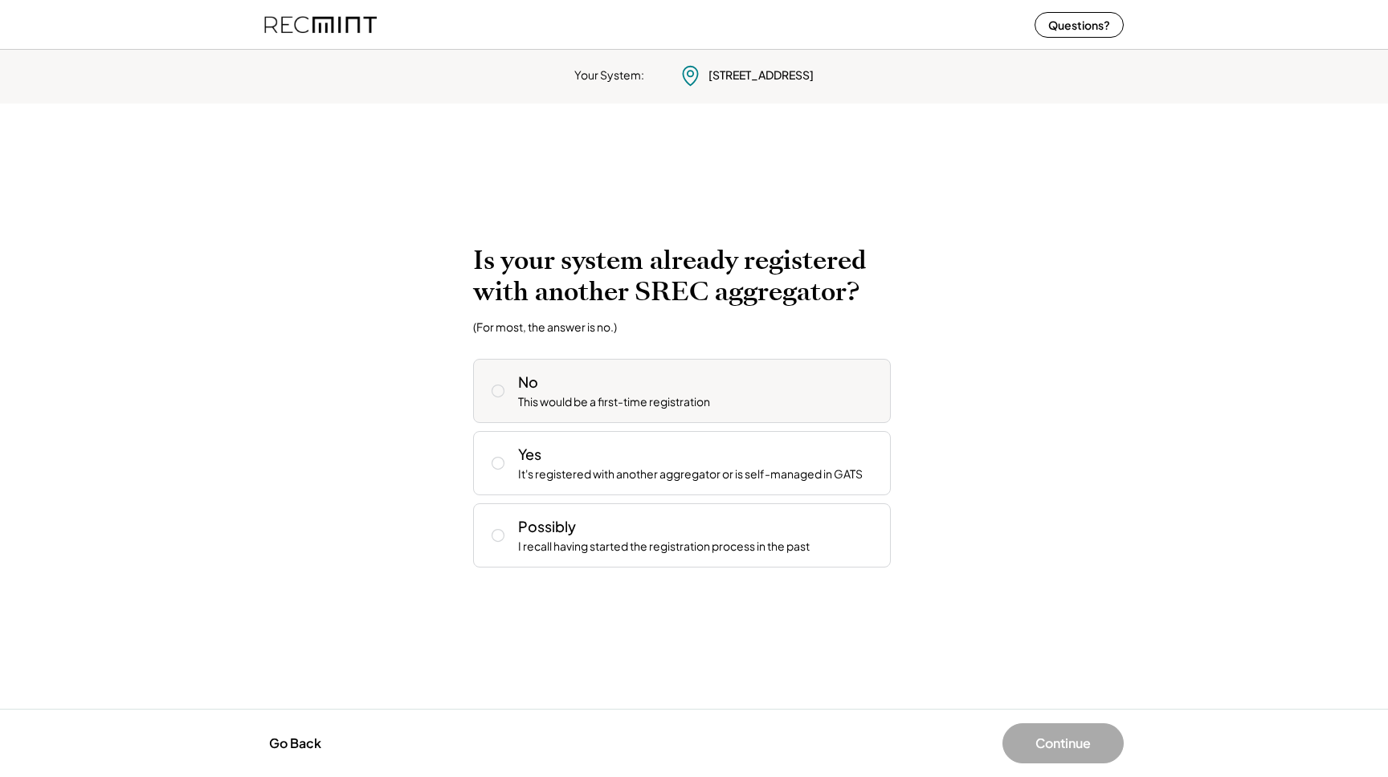
click at [652, 397] on div "This would be a first-time registration" at bounding box center [614, 402] width 192 height 16
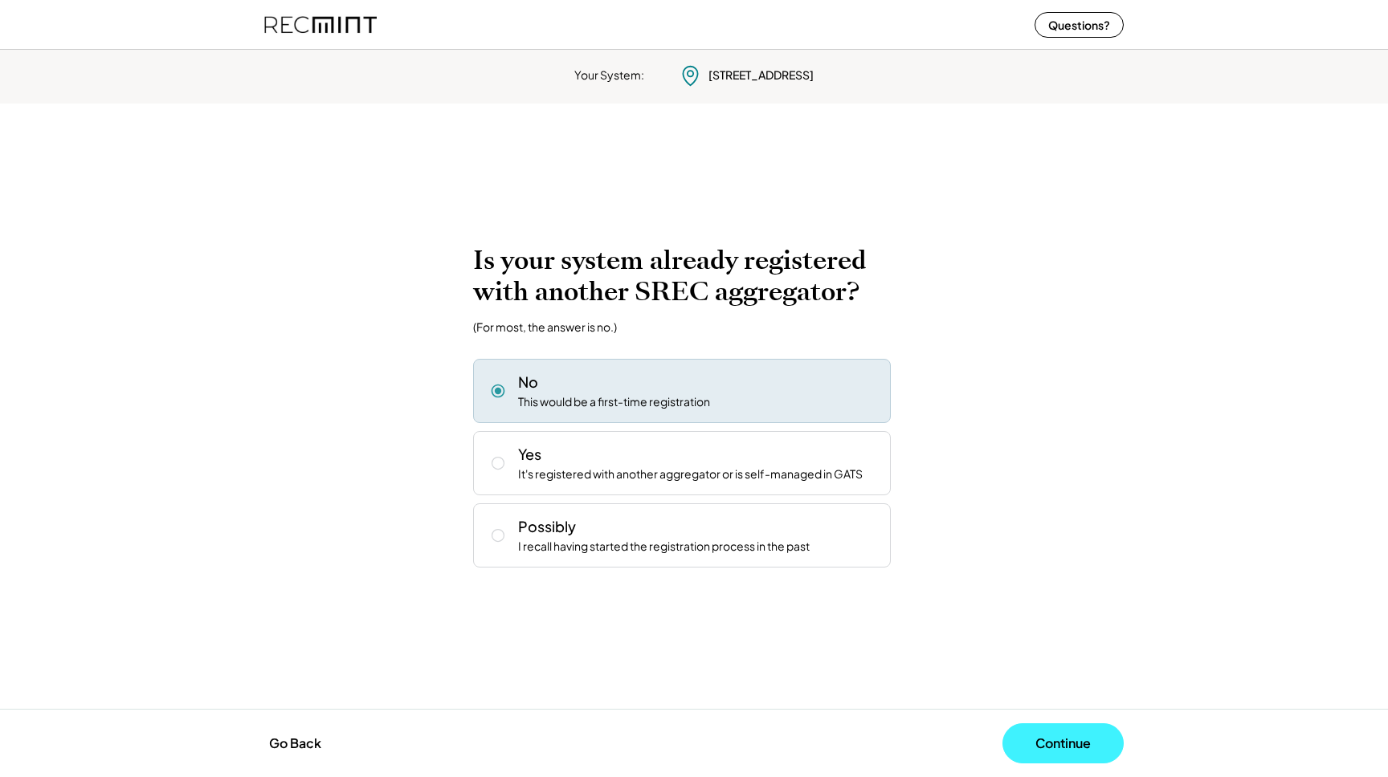
click at [1073, 743] on button "Continue" at bounding box center [1062, 744] width 121 height 40
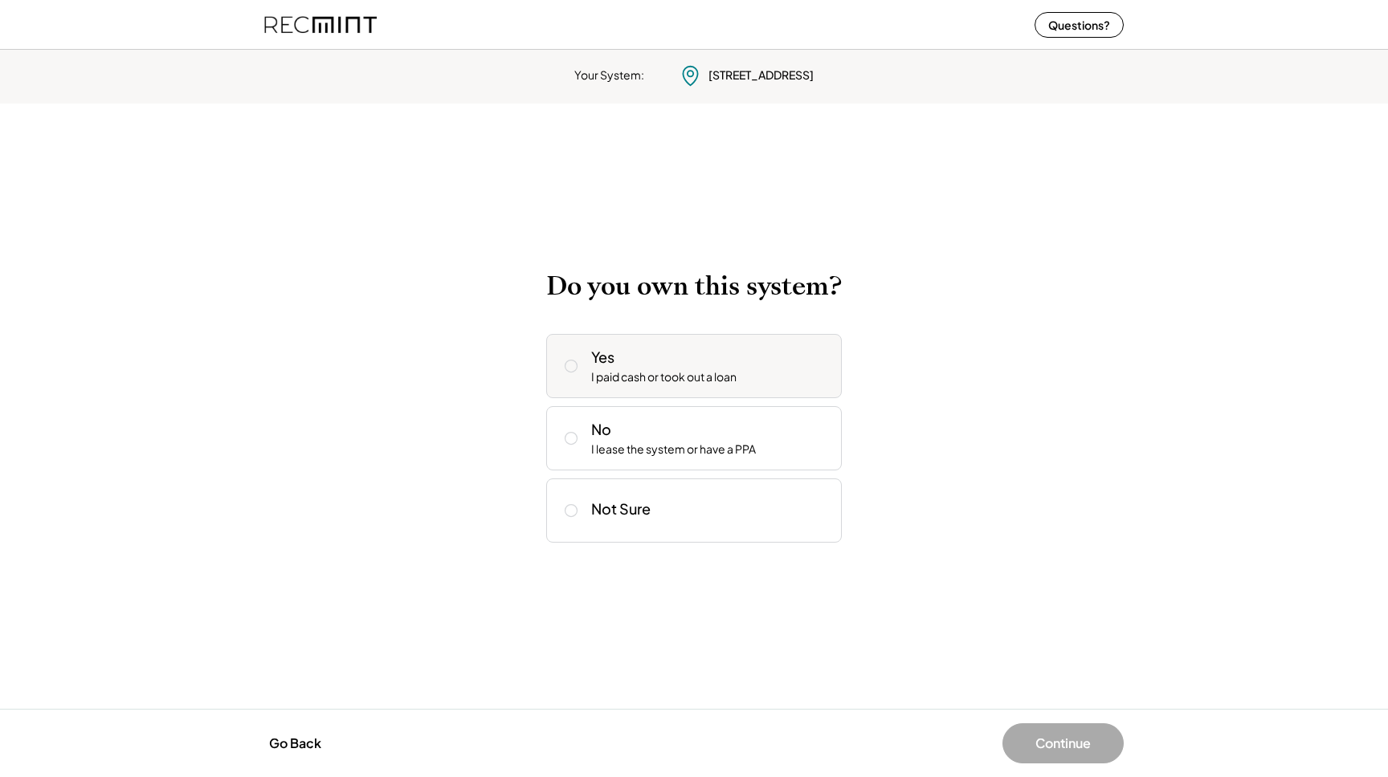
click at [620, 361] on div "Yes I paid cash or took out a loan" at bounding box center [710, 366] width 238 height 39
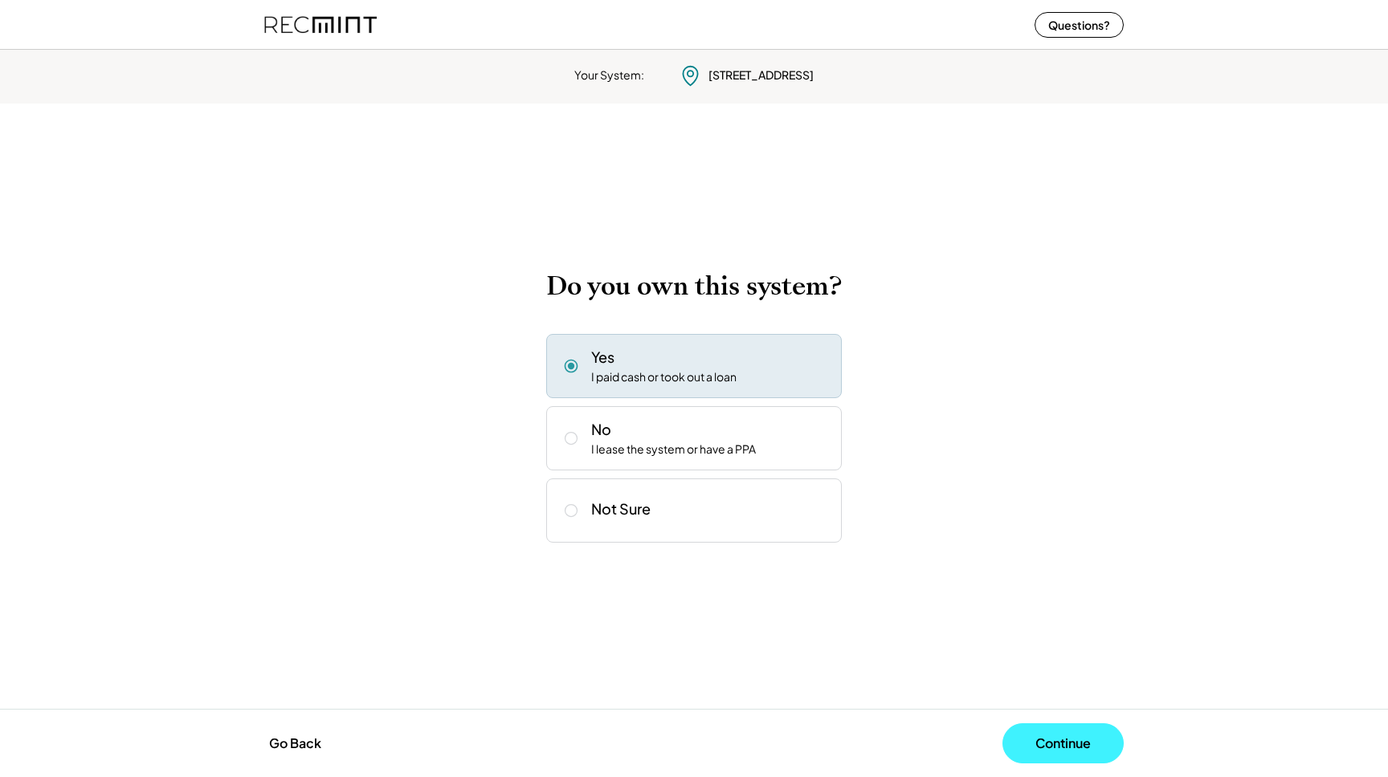
click at [1038, 747] on button "Continue" at bounding box center [1062, 744] width 121 height 40
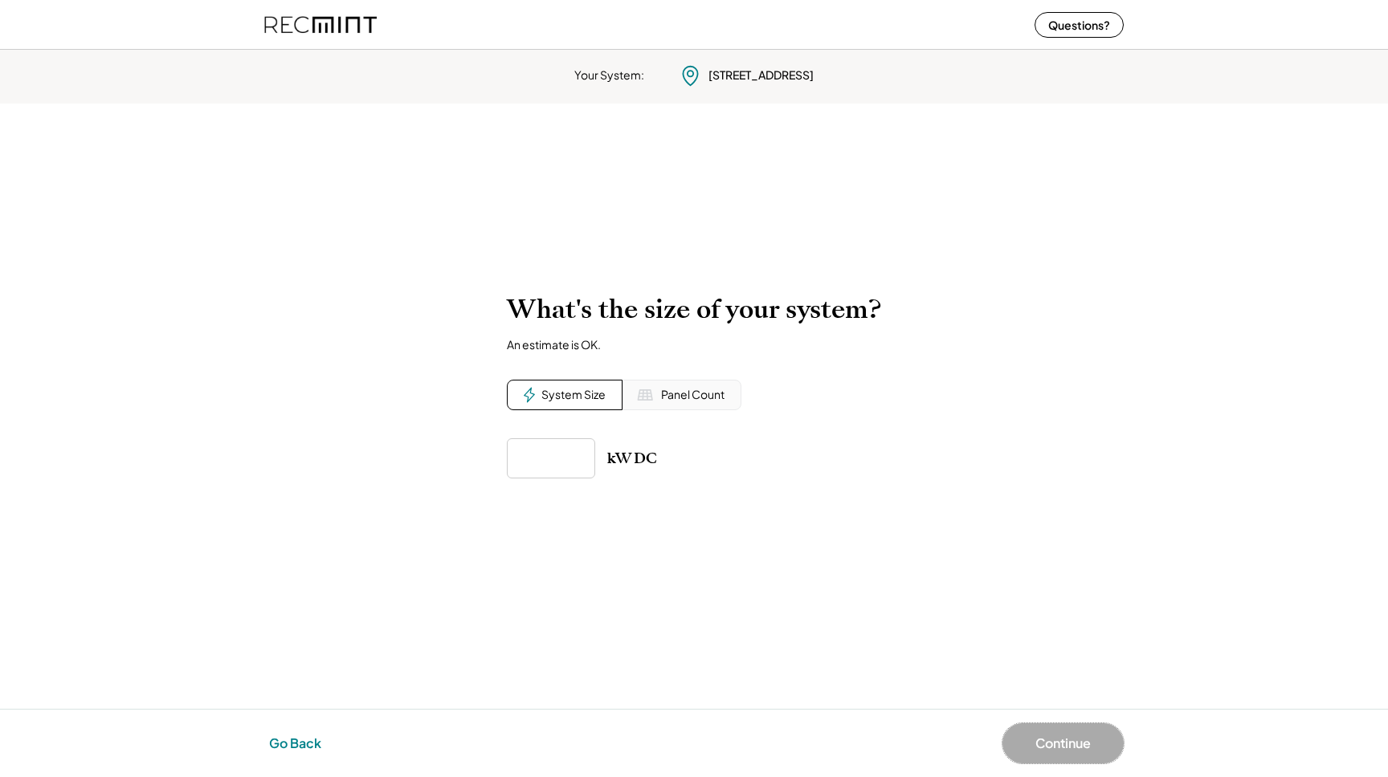
click at [300, 740] on button "Go Back" at bounding box center [295, 743] width 62 height 35
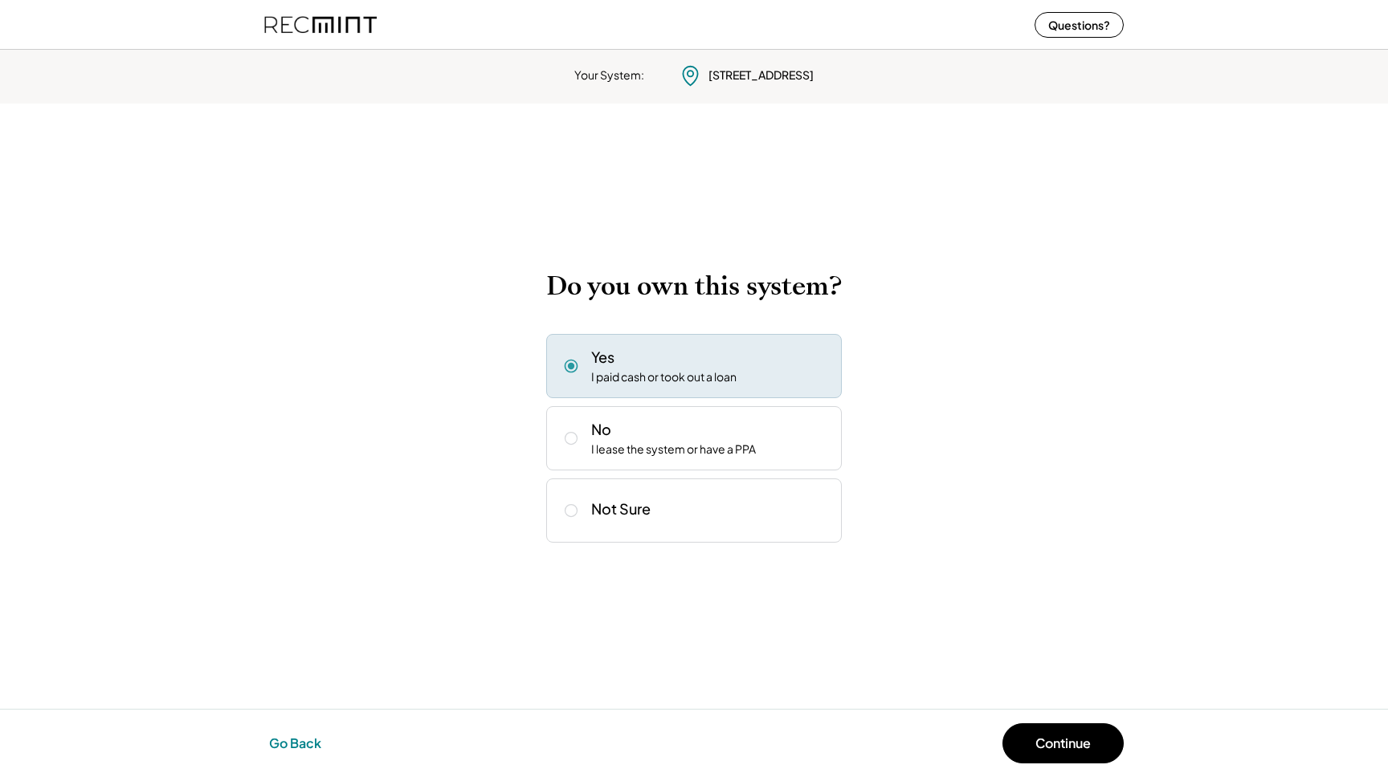
click at [300, 740] on button "Go Back" at bounding box center [295, 743] width 62 height 35
